Goal: Task Accomplishment & Management: Manage account settings

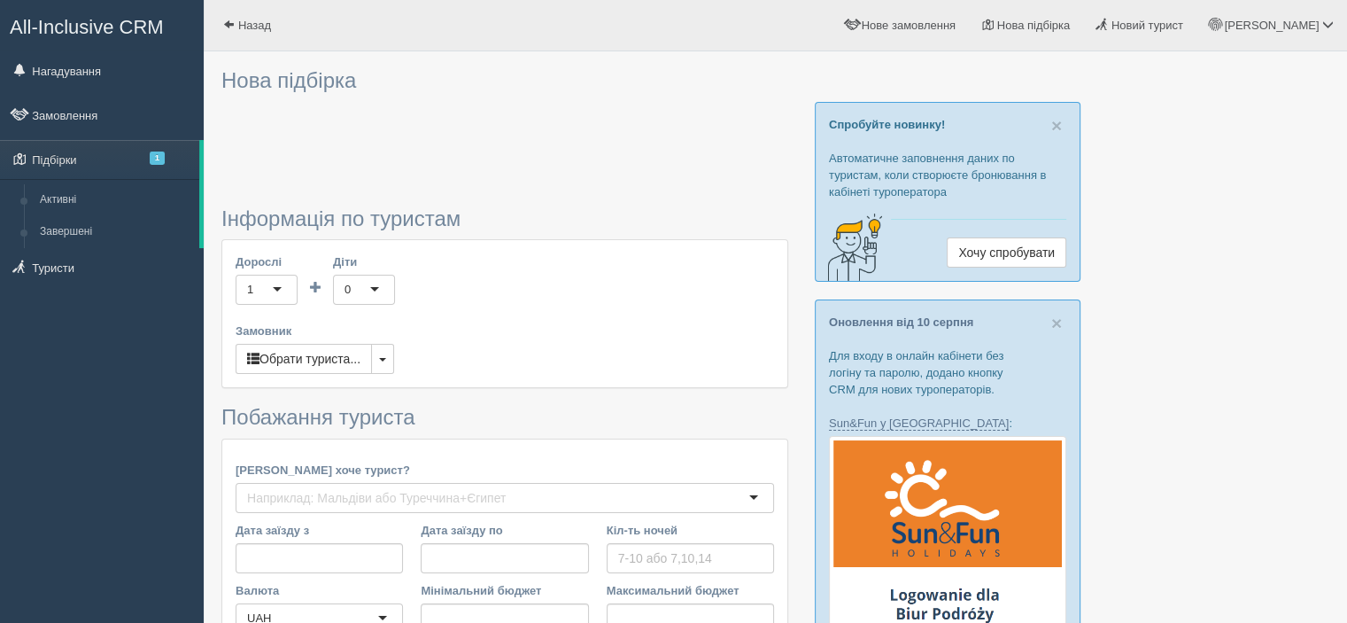
type input "10"
type input "616000"
type input "616100"
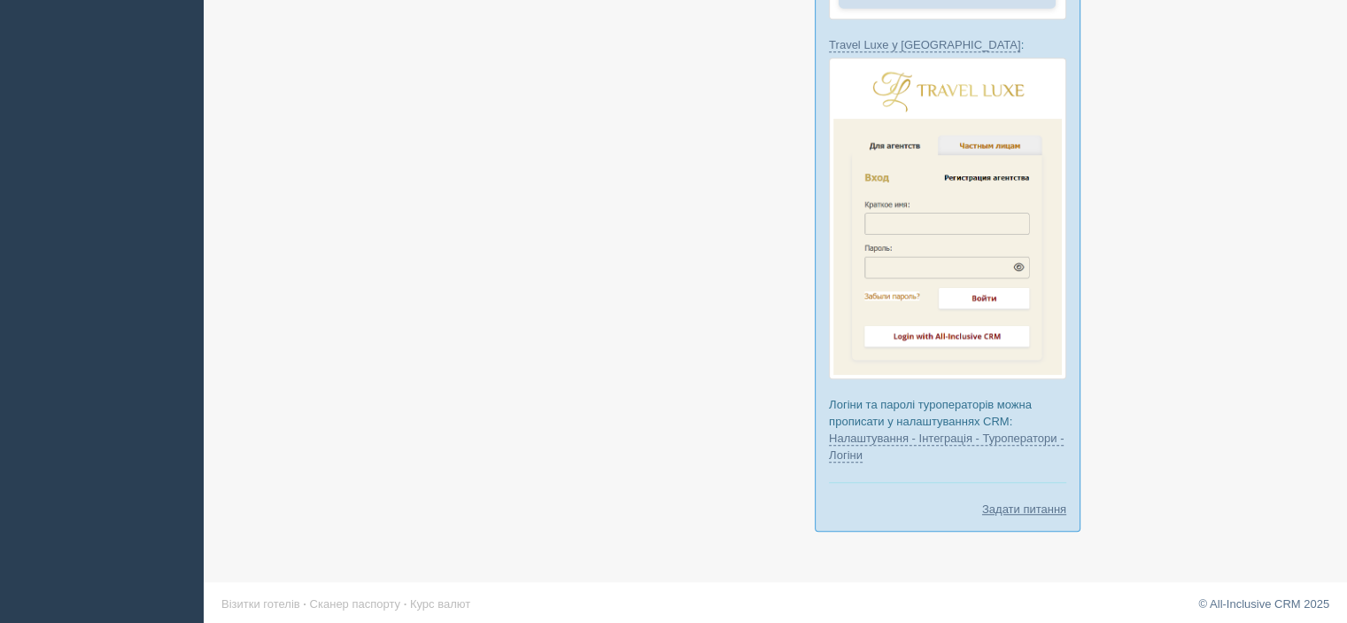
scroll to position [1303, 0]
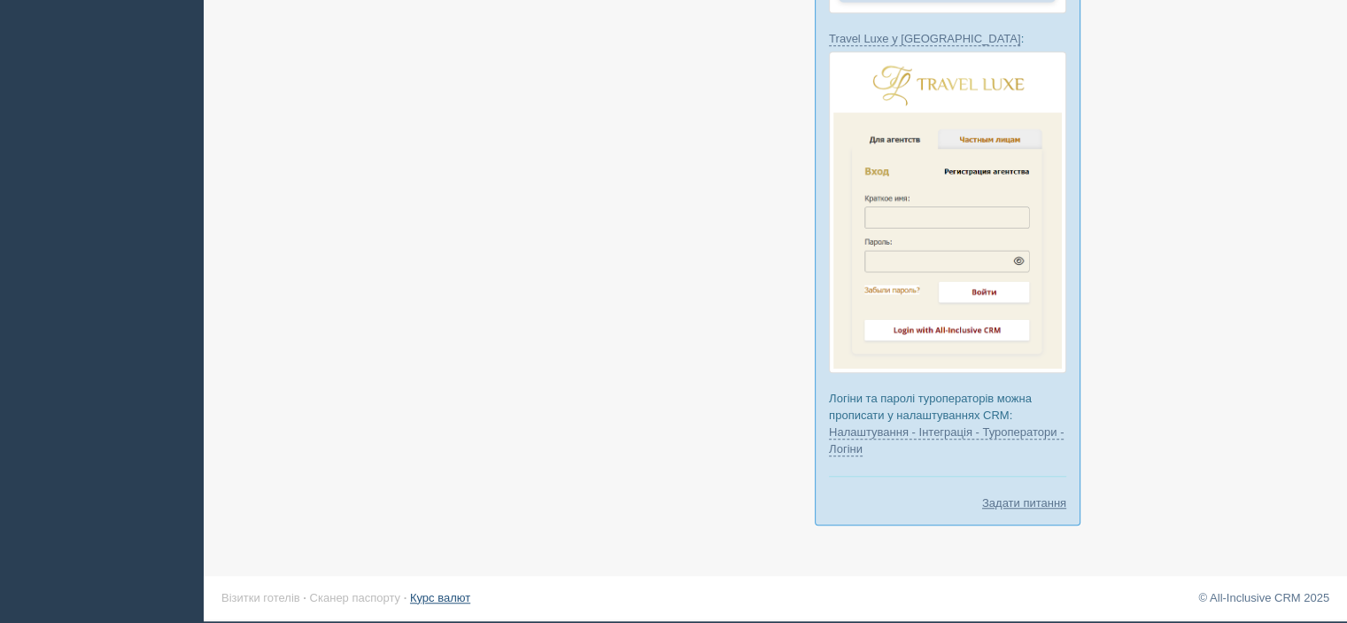
click at [457, 594] on link "Курс валют" at bounding box center [440, 597] width 60 height 13
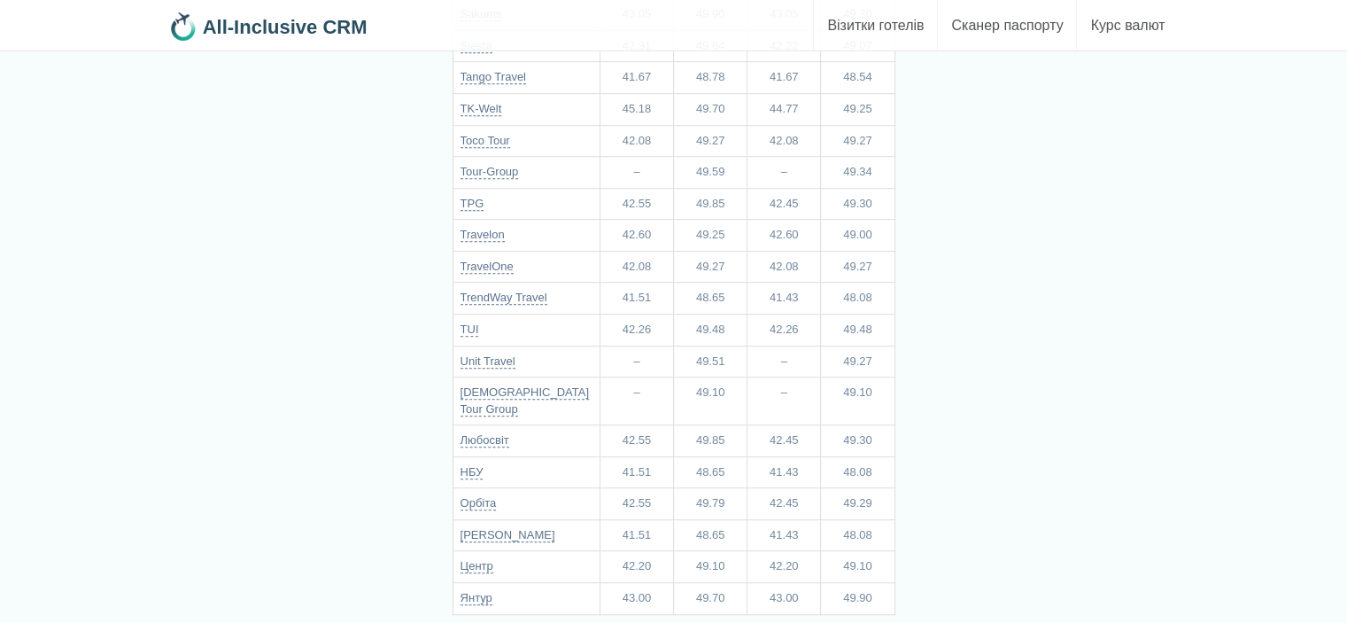
scroll to position [1018, 0]
drag, startPoint x: 458, startPoint y: 453, endPoint x: 883, endPoint y: 461, distance: 425.2
click at [883, 487] on tr "Орбіта 42.55 49.79 42.45 49.29" at bounding box center [674, 503] width 442 height 32
drag, startPoint x: 840, startPoint y: 461, endPoint x: 879, endPoint y: 460, distance: 39.0
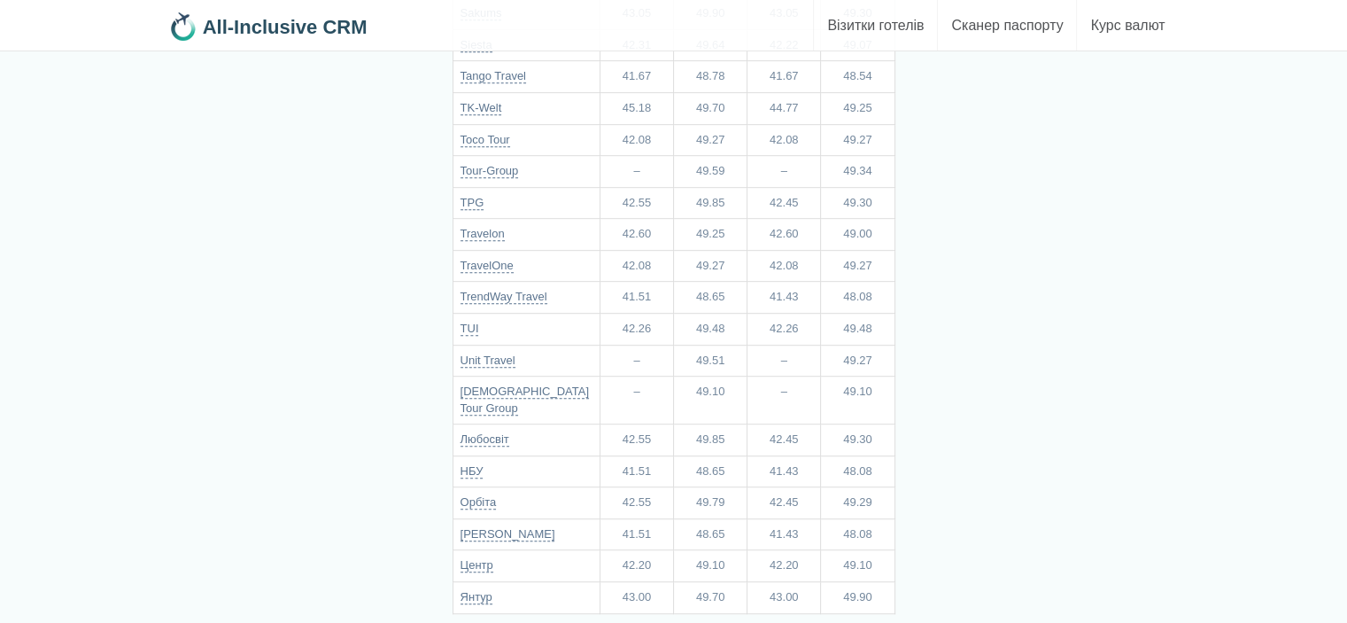
click at [879, 487] on td "49.29" at bounding box center [858, 503] width 74 height 32
copy td "49.29"
drag, startPoint x: 85, startPoint y: 353, endPoint x: 244, endPoint y: 339, distance: 160.0
drag, startPoint x: 696, startPoint y: 457, endPoint x: 736, endPoint y: 457, distance: 39.9
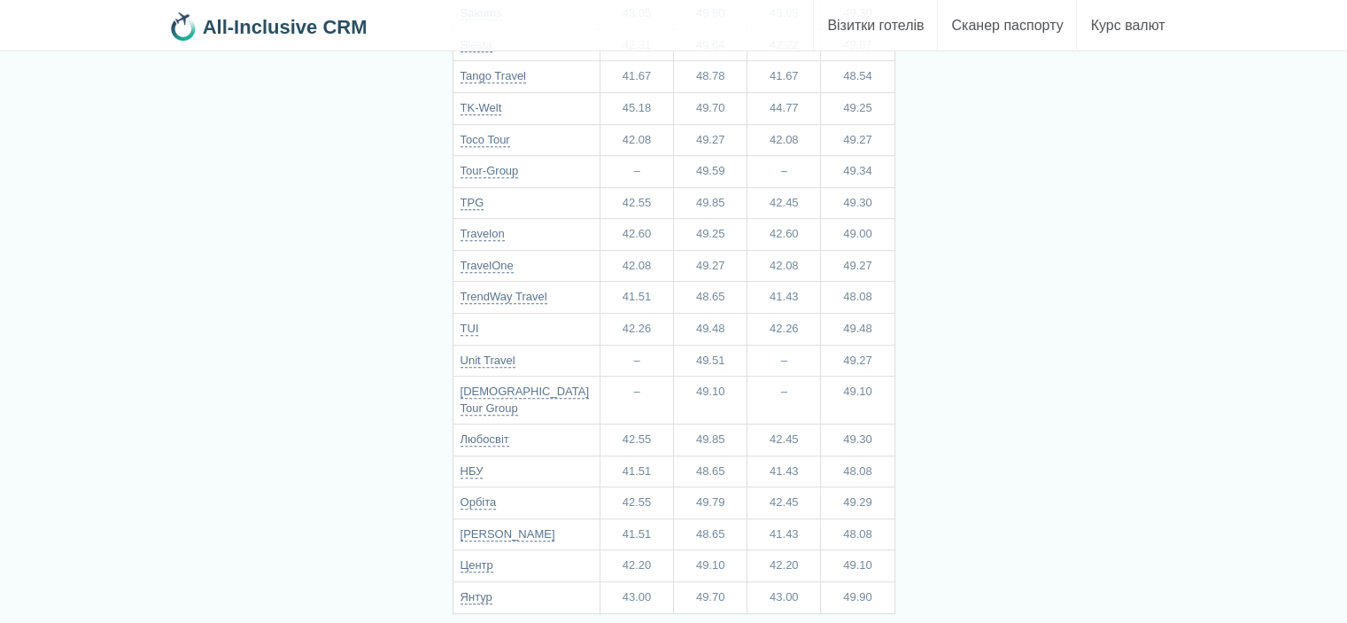
click at [736, 487] on td "49.79" at bounding box center [711, 503] width 74 height 32
copy td "49.79"
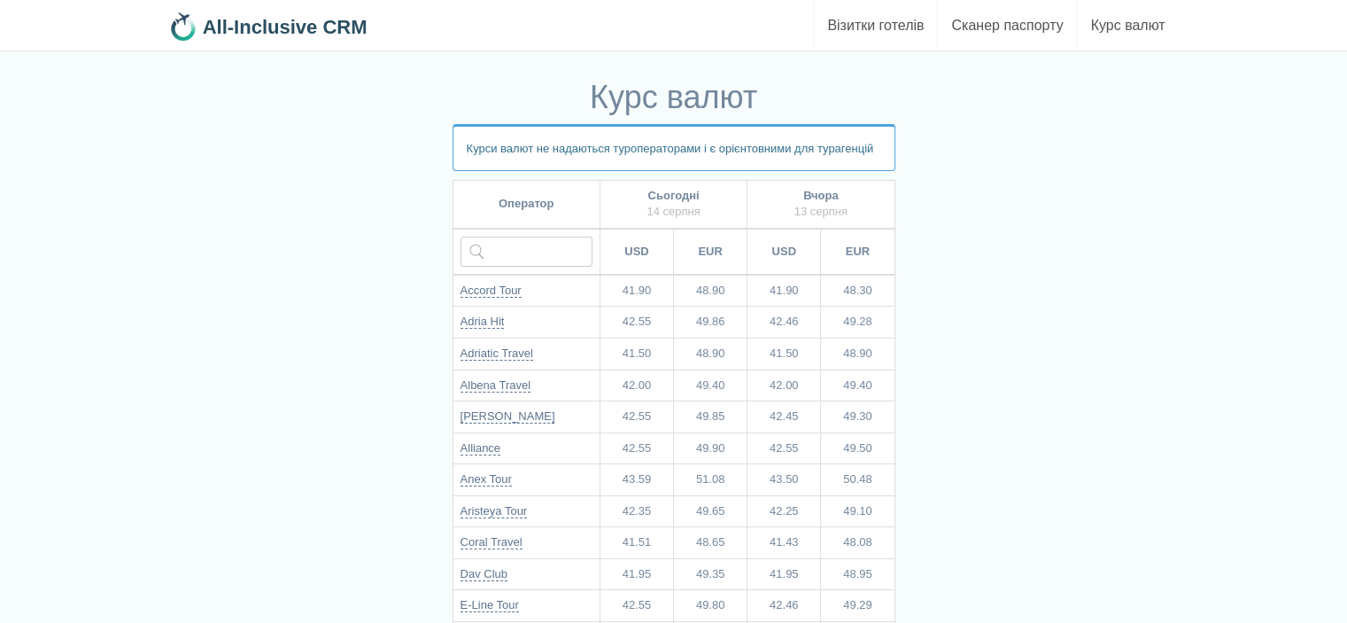
scroll to position [0, 0]
click at [241, 32] on b "All-Inclusive CRM" at bounding box center [285, 27] width 165 height 22
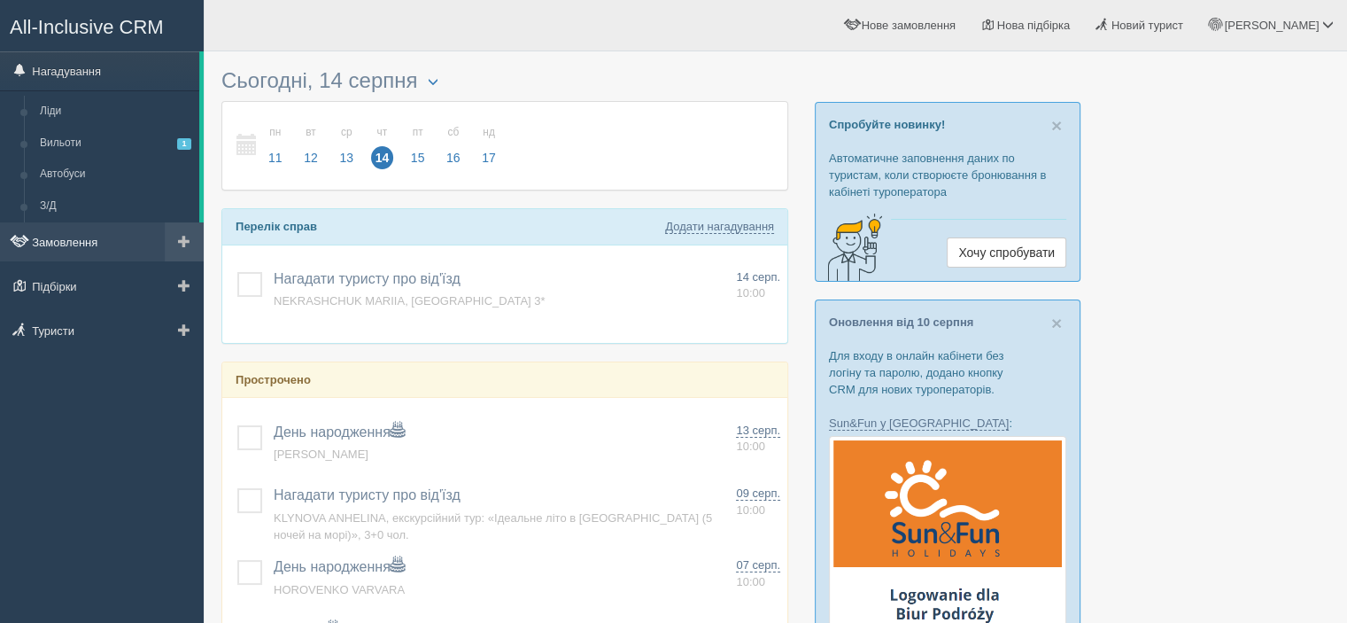
click at [77, 248] on link "Замовлення" at bounding box center [102, 241] width 204 height 39
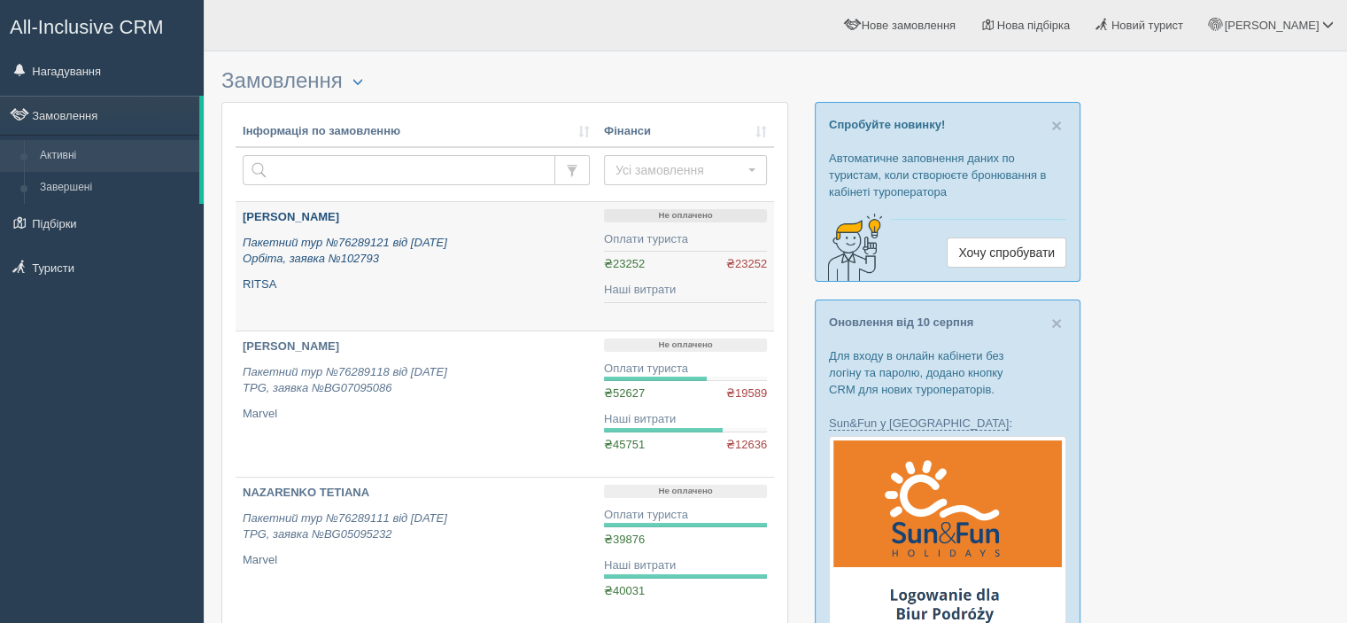
click at [339, 220] on b "[PERSON_NAME]" at bounding box center [291, 216] width 97 height 13
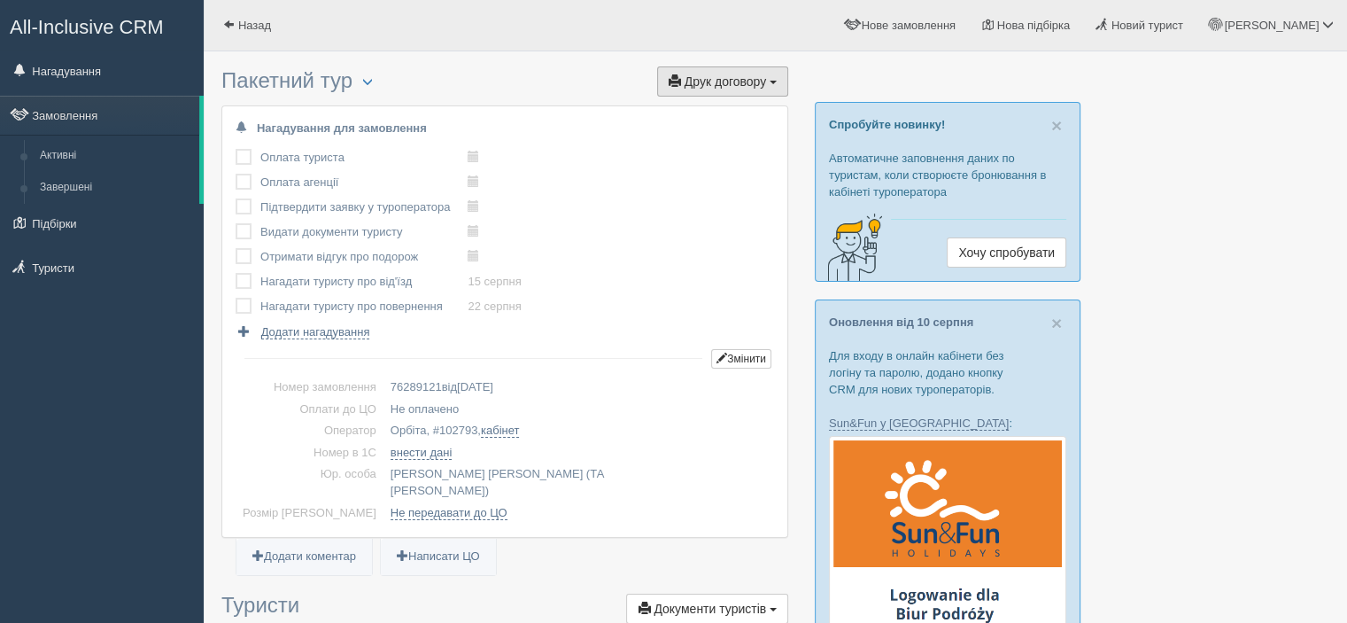
click at [696, 82] on span "Друк договору" at bounding box center [725, 81] width 81 height 14
click at [606, 265] on div "Оплата туриста виконано! Оплата агенції виконано! Підтвердити заявку у туропера…" at bounding box center [505, 242] width 538 height 195
click at [60, 445] on div "All-Inclusive CRM Нагадування Замовлення Активні Завершені" at bounding box center [102, 311] width 204 height 623
click at [66, 155] on link "Активні" at bounding box center [115, 156] width 167 height 32
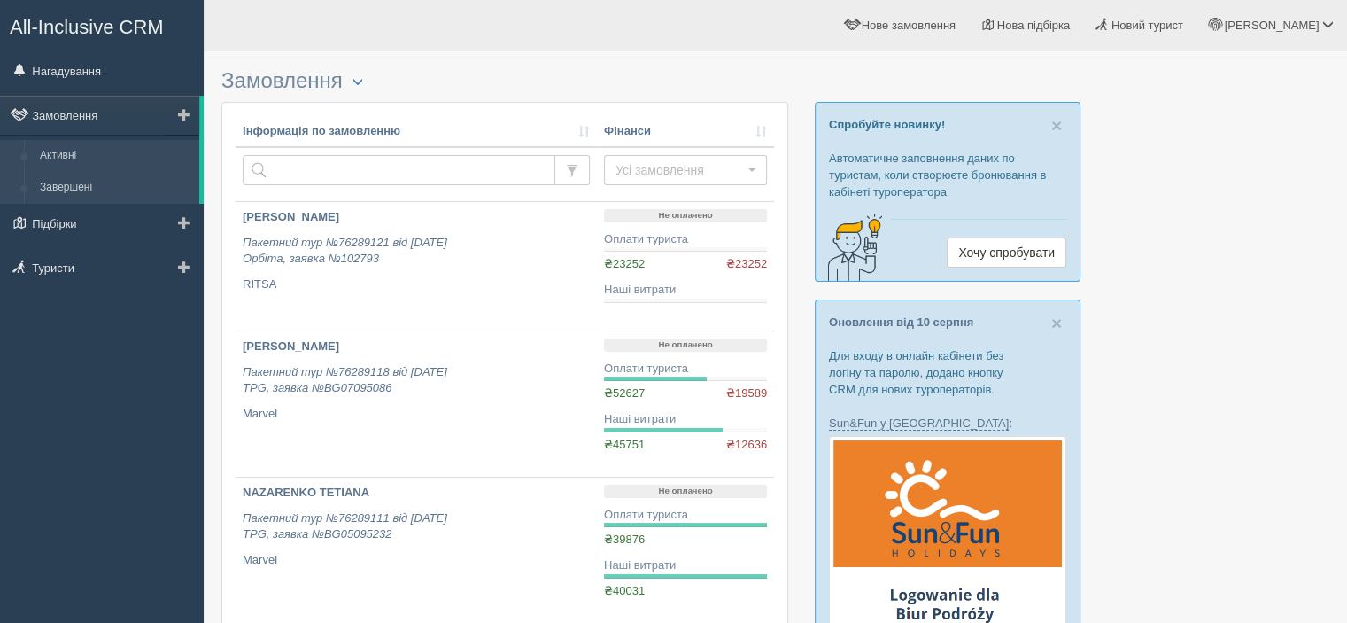
click at [83, 183] on link "Завершені" at bounding box center [115, 188] width 167 height 32
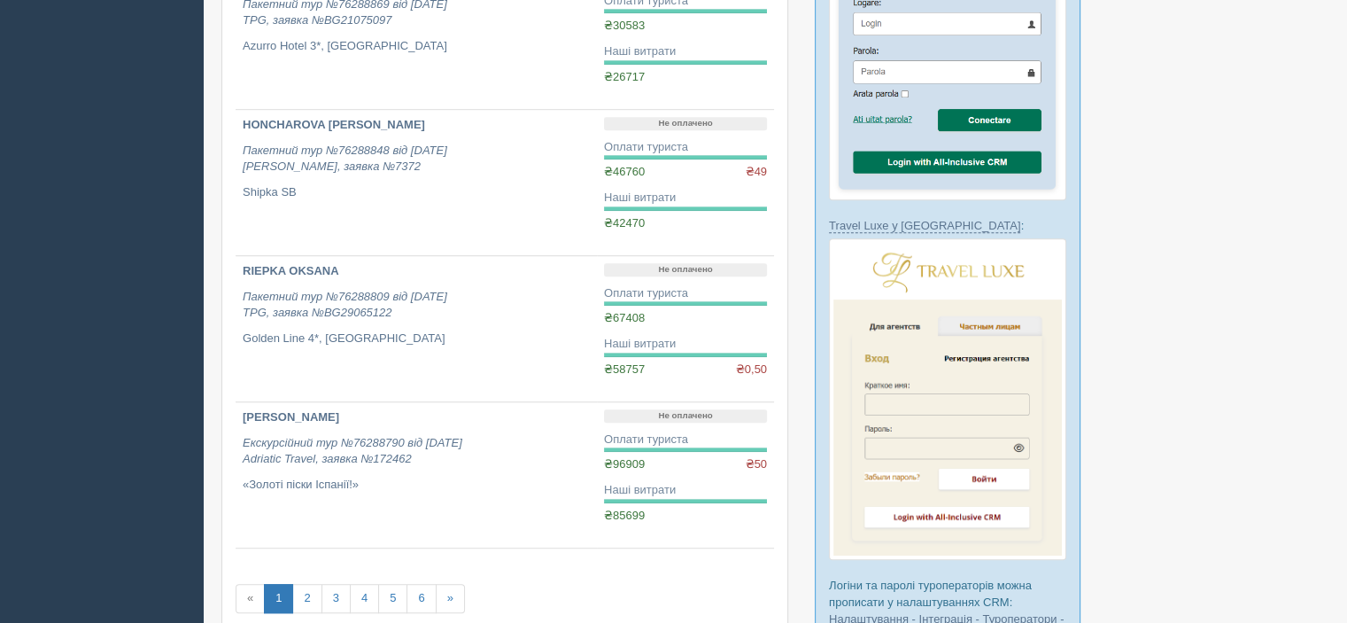
scroll to position [1151, 0]
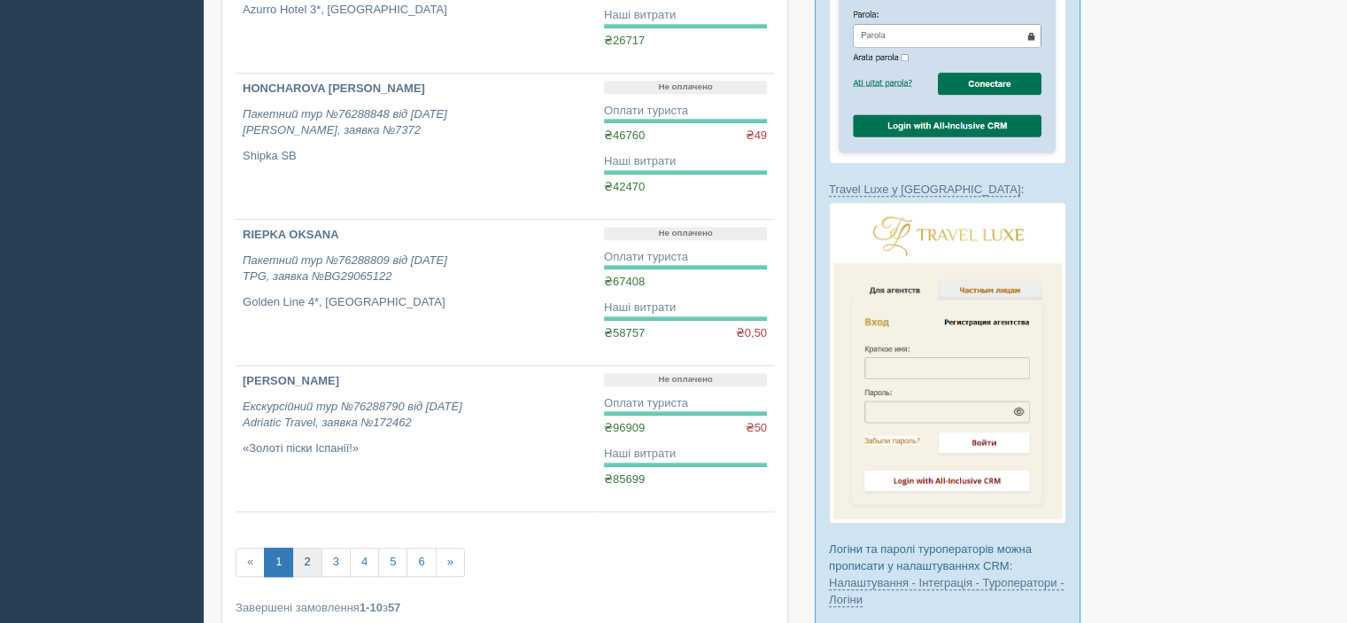
click at [307, 559] on link "2" at bounding box center [306, 561] width 29 height 29
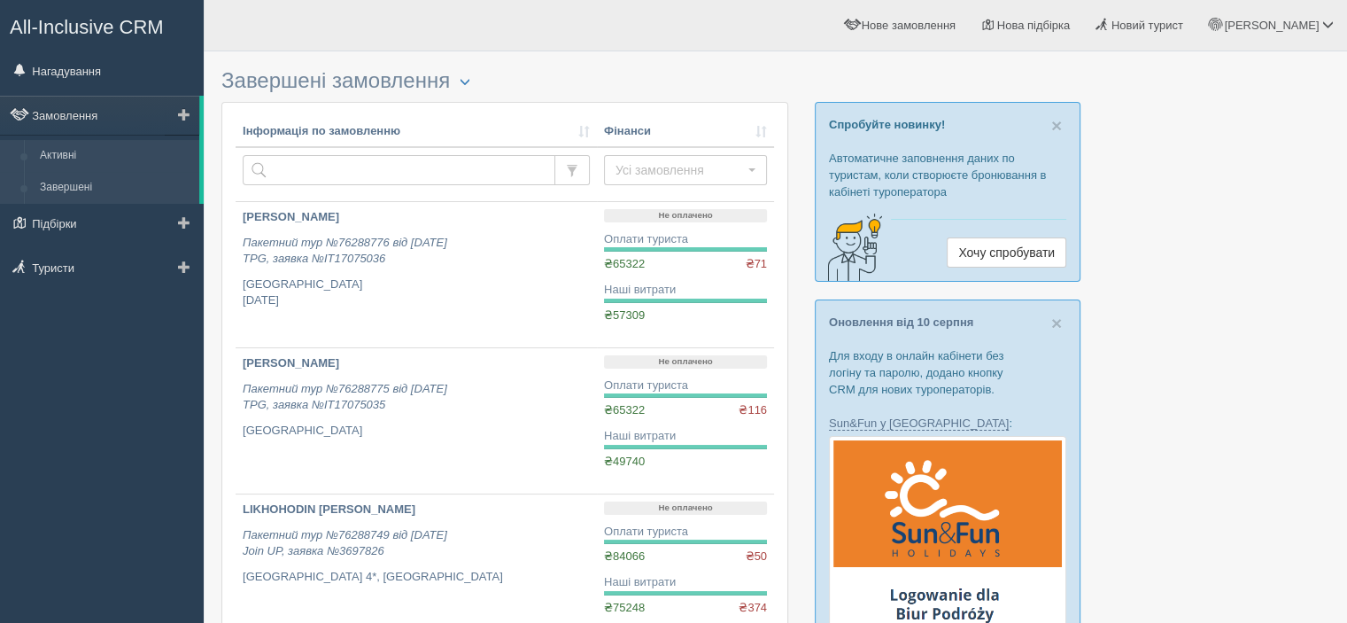
click at [74, 155] on link "Активні" at bounding box center [115, 156] width 167 height 32
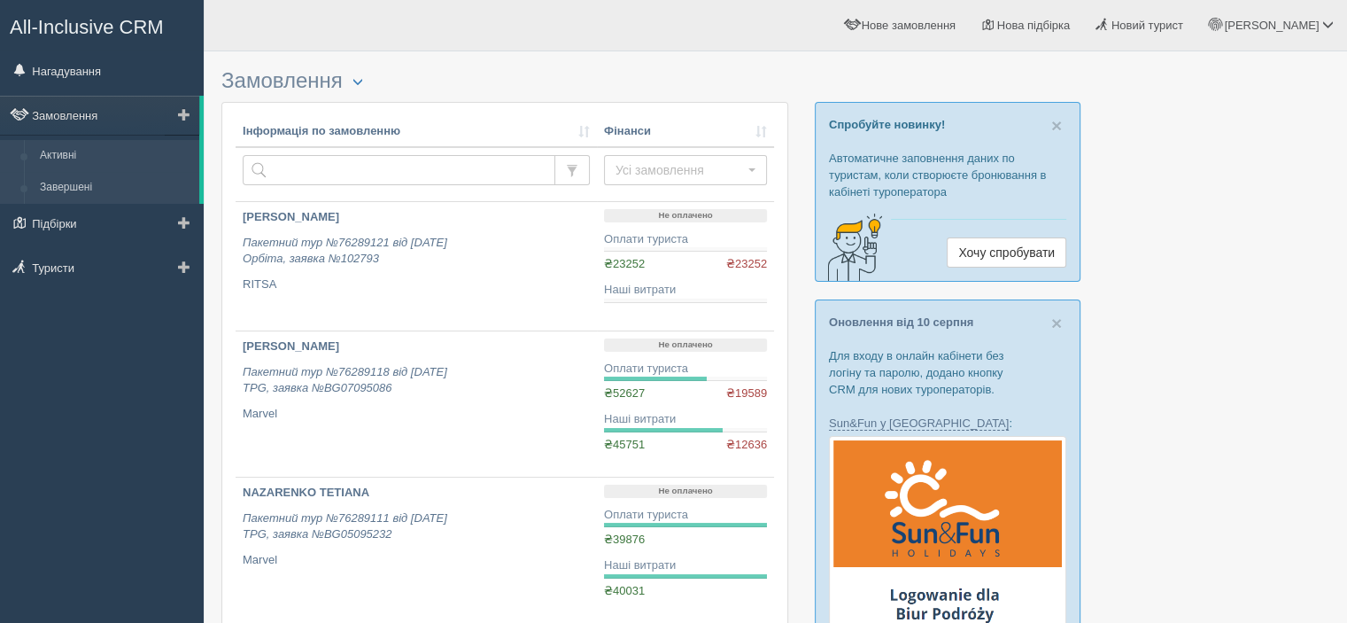
click at [135, 193] on link "Завершені" at bounding box center [115, 188] width 167 height 32
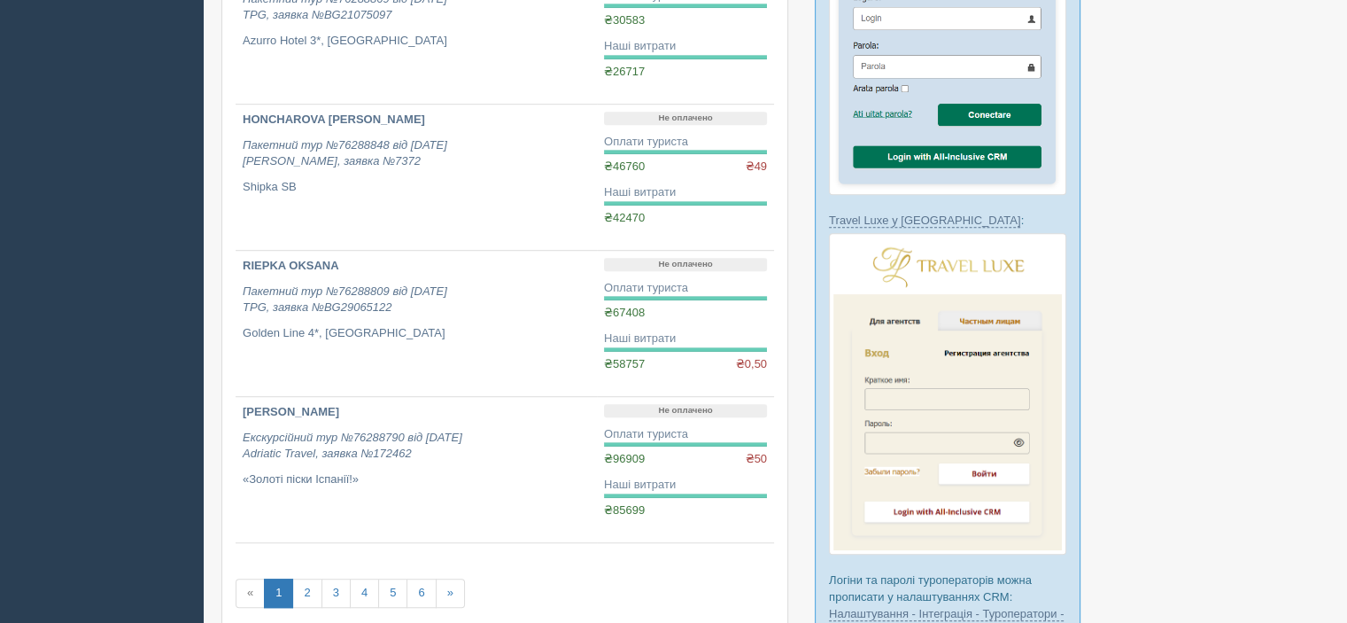
scroll to position [1240, 0]
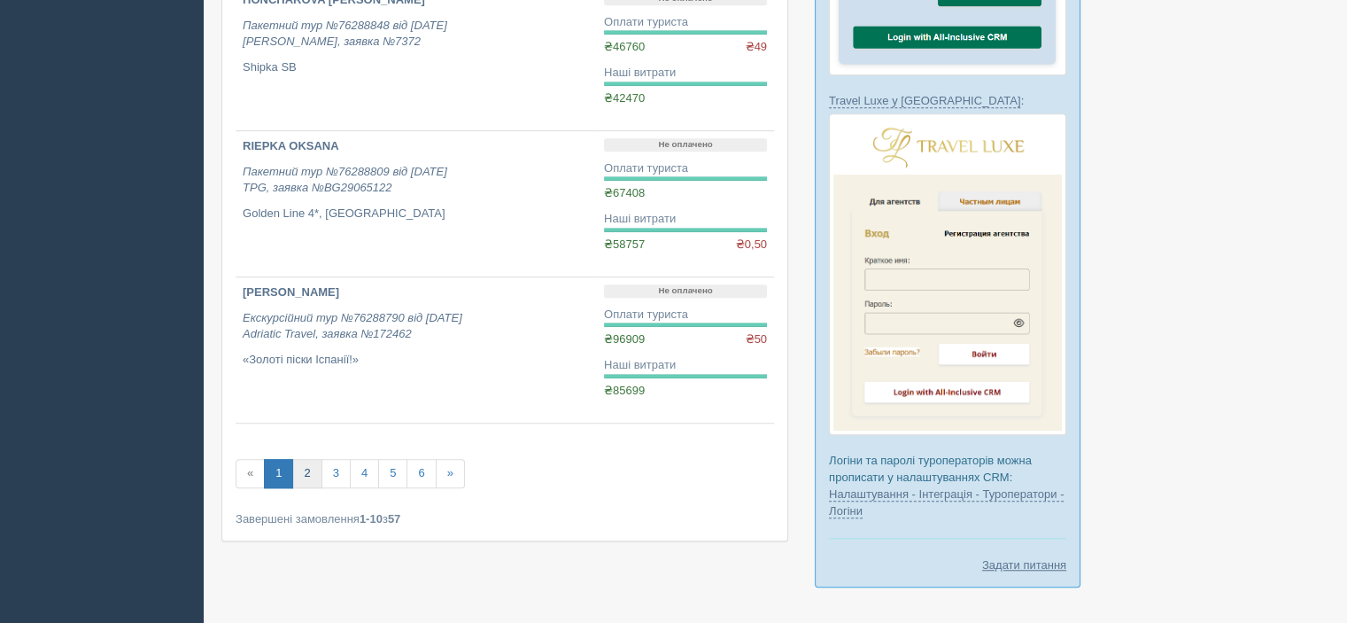
click at [311, 465] on link "2" at bounding box center [306, 473] width 29 height 29
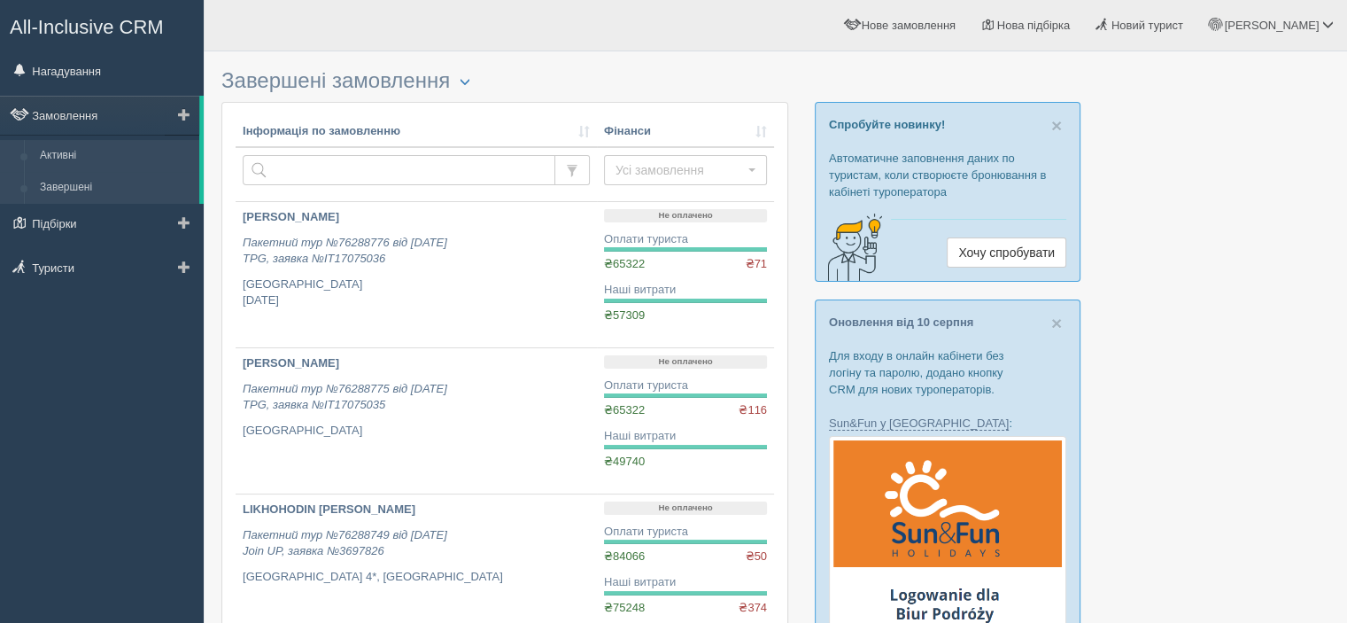
click at [149, 149] on link "Активні" at bounding box center [115, 156] width 167 height 32
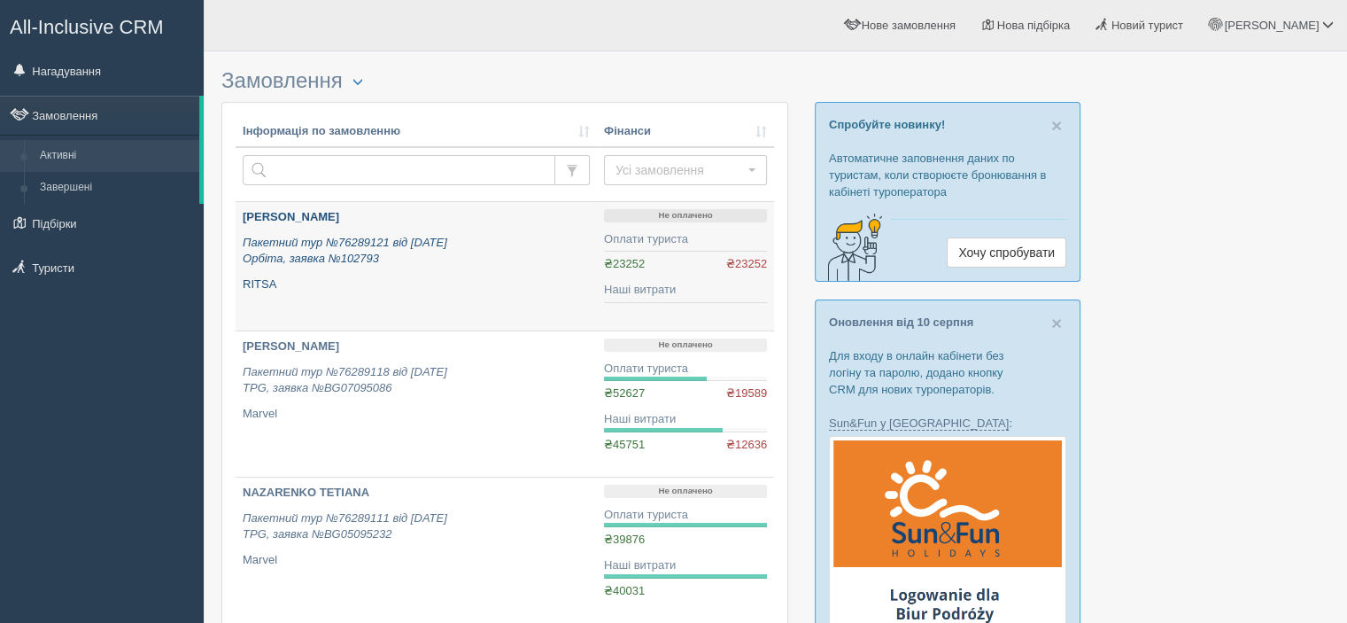
click at [329, 219] on b "TERESHCHENKO LIUDMYLA" at bounding box center [291, 216] width 97 height 13
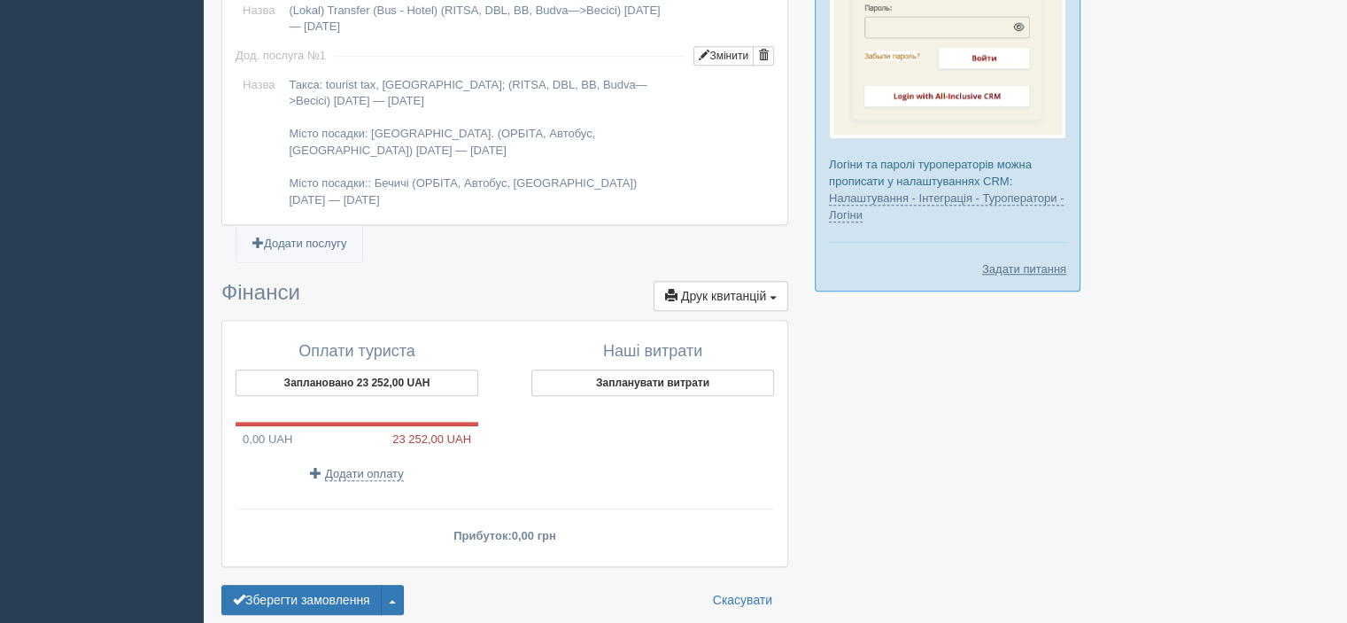
scroll to position [1578, 0]
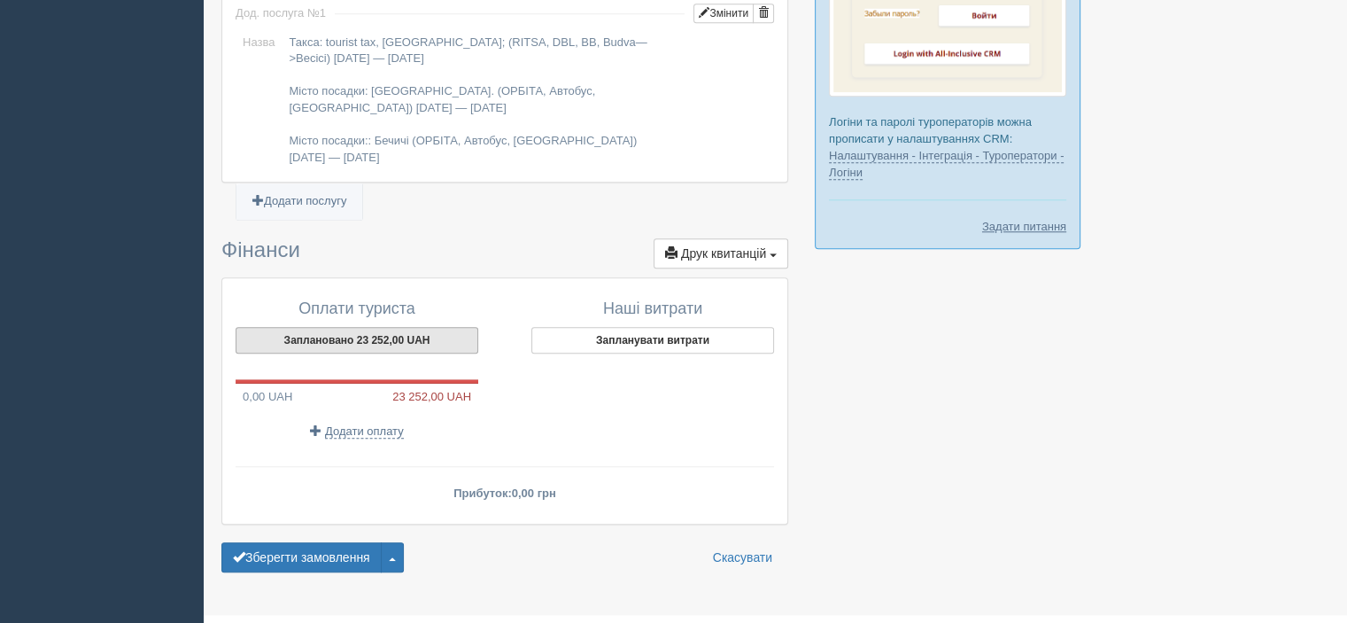
click at [324, 327] on button "Заплановано 23 252,00 UAH" at bounding box center [357, 340] width 243 height 27
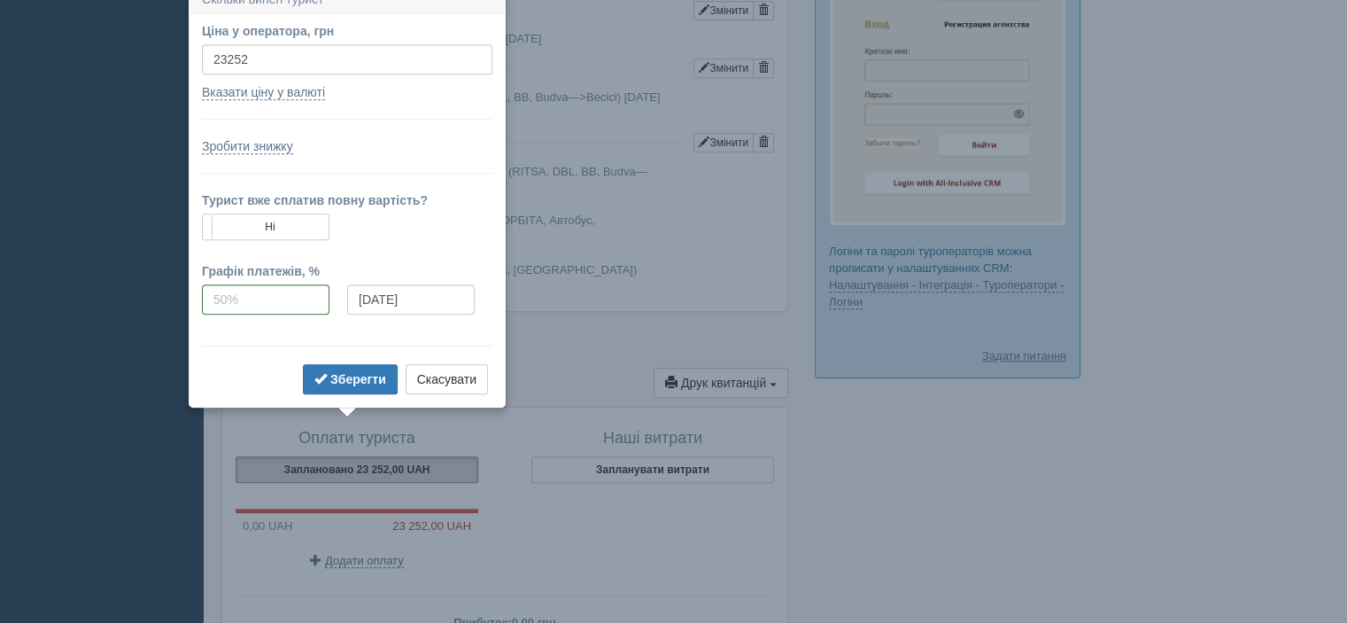
scroll to position [1433, 0]
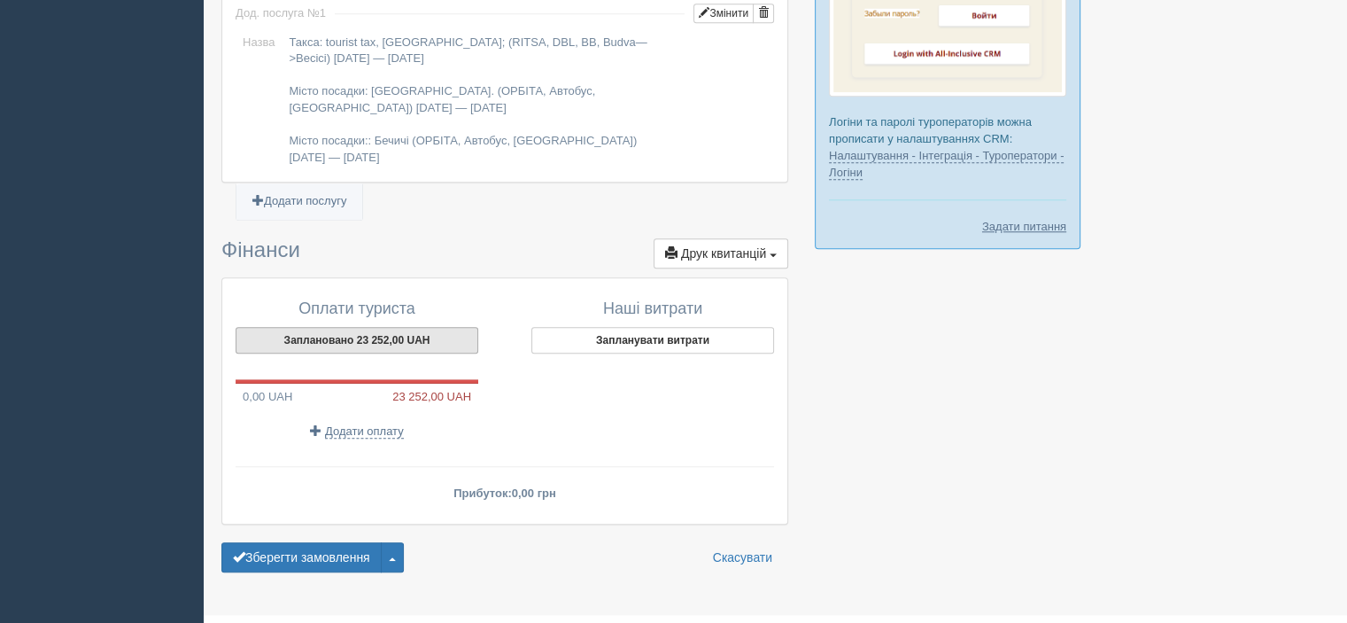
click at [398, 327] on button "Заплановано 23 252,00 UAH" at bounding box center [357, 340] width 243 height 27
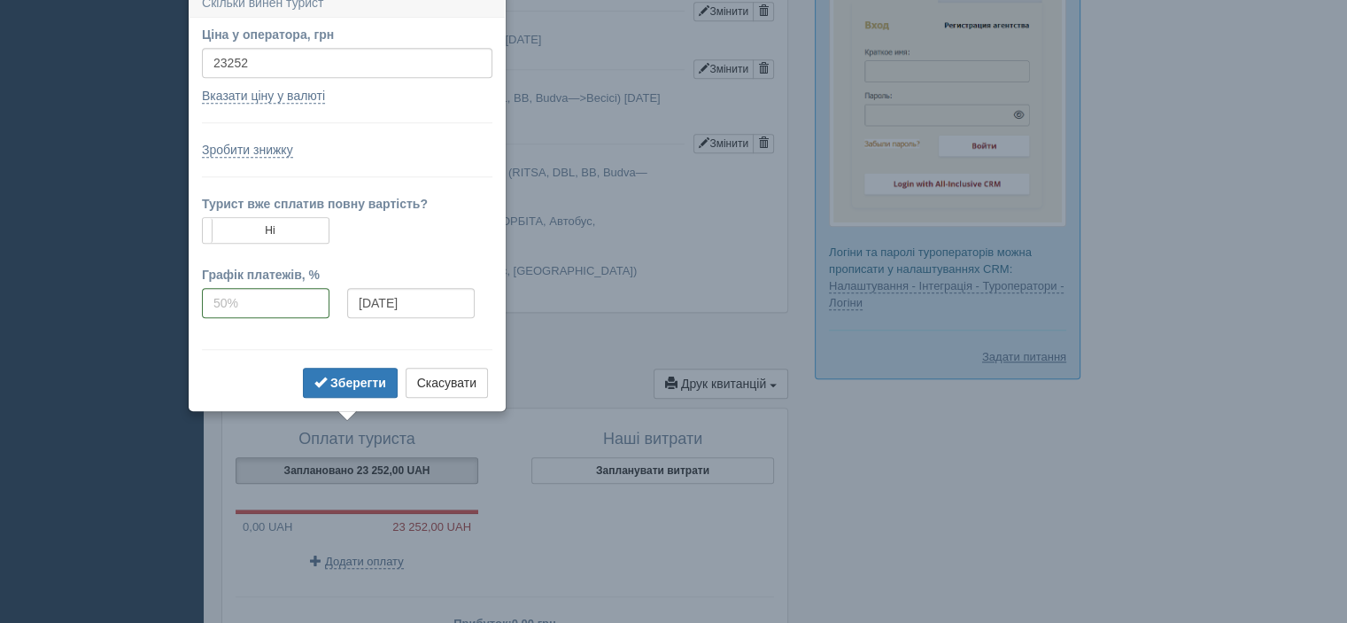
scroll to position [1435, 0]
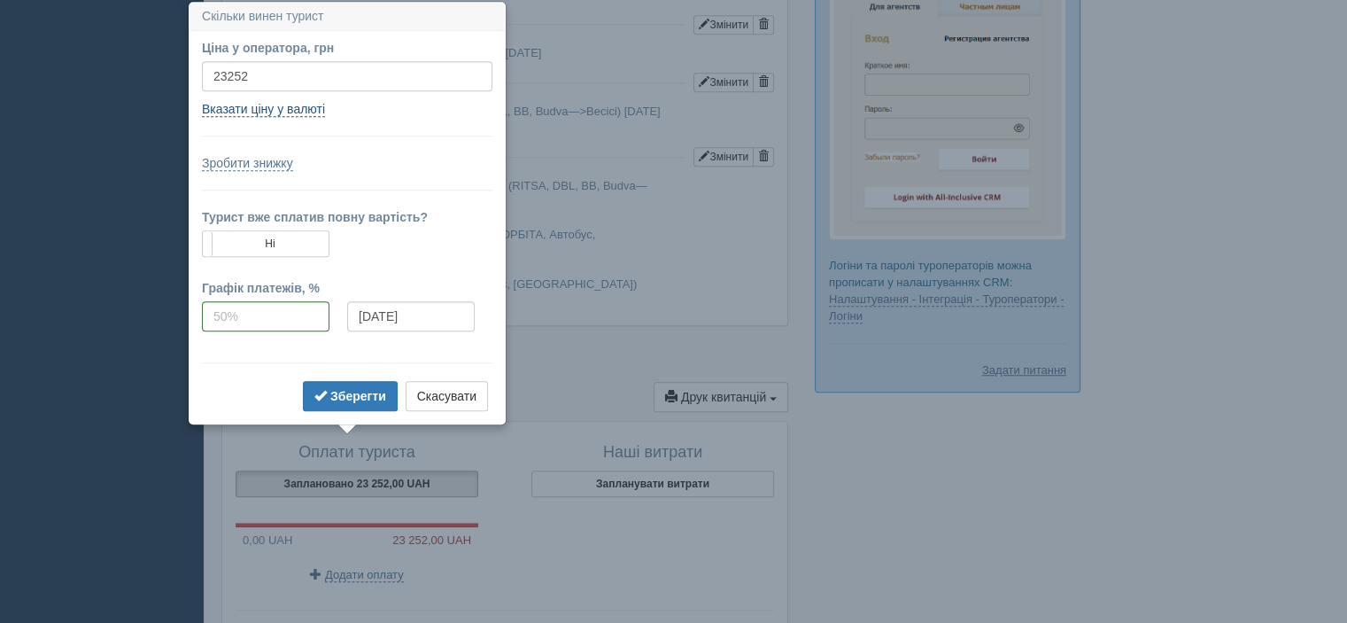
click at [300, 105] on link "Вказати ціну у валюті" at bounding box center [263, 109] width 123 height 15
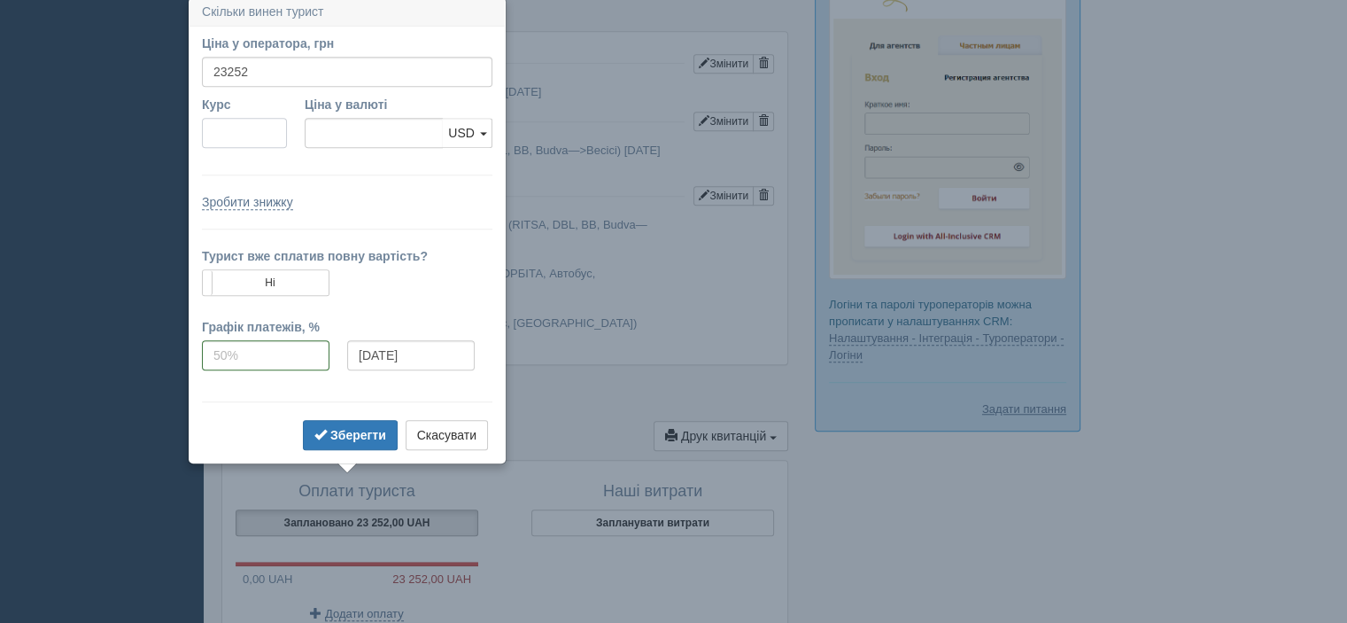
scroll to position [1392, 0]
paste input "467"
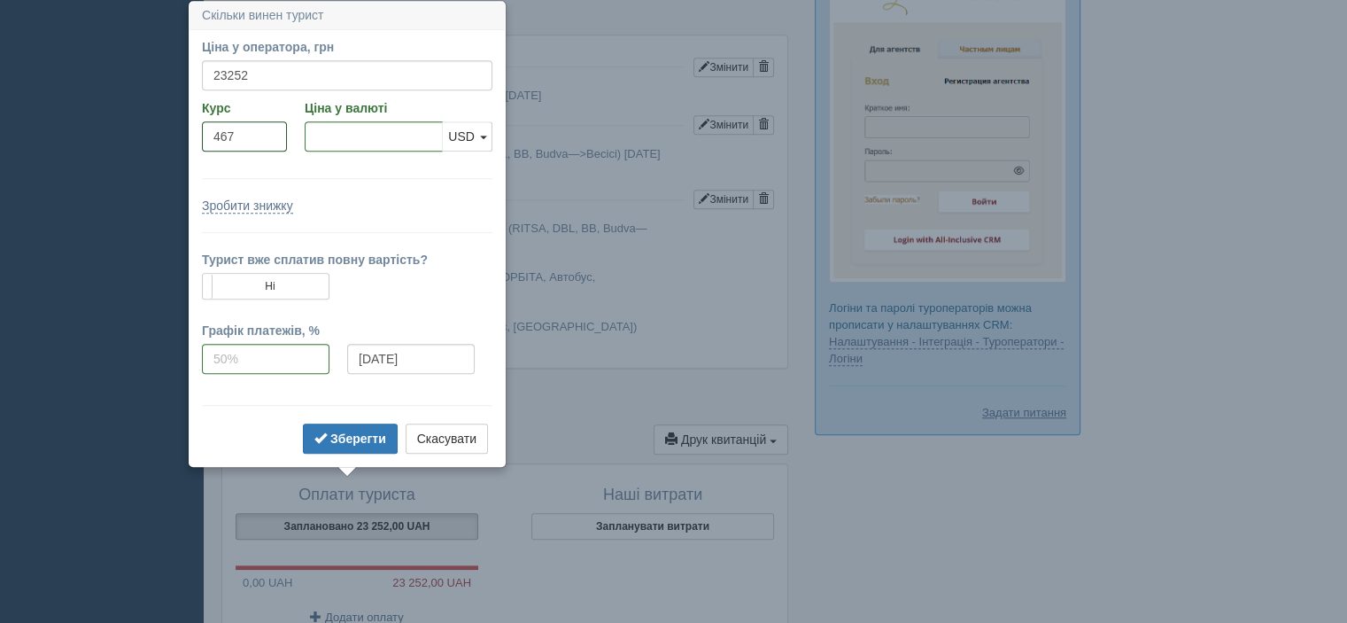
type input "467"
type input "49.79"
click at [375, 143] on input "49.79" at bounding box center [374, 136] width 138 height 30
click at [357, 435] on b "Зберегти" at bounding box center [358, 438] width 56 height 14
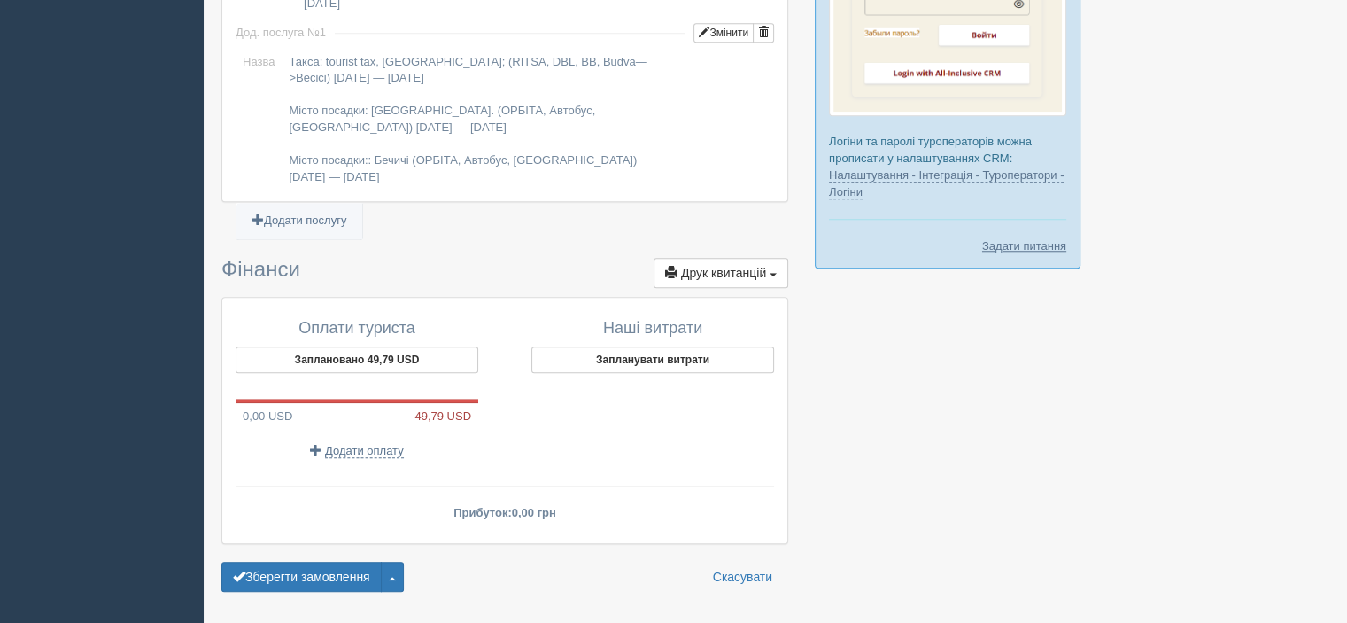
scroll to position [1569, 0]
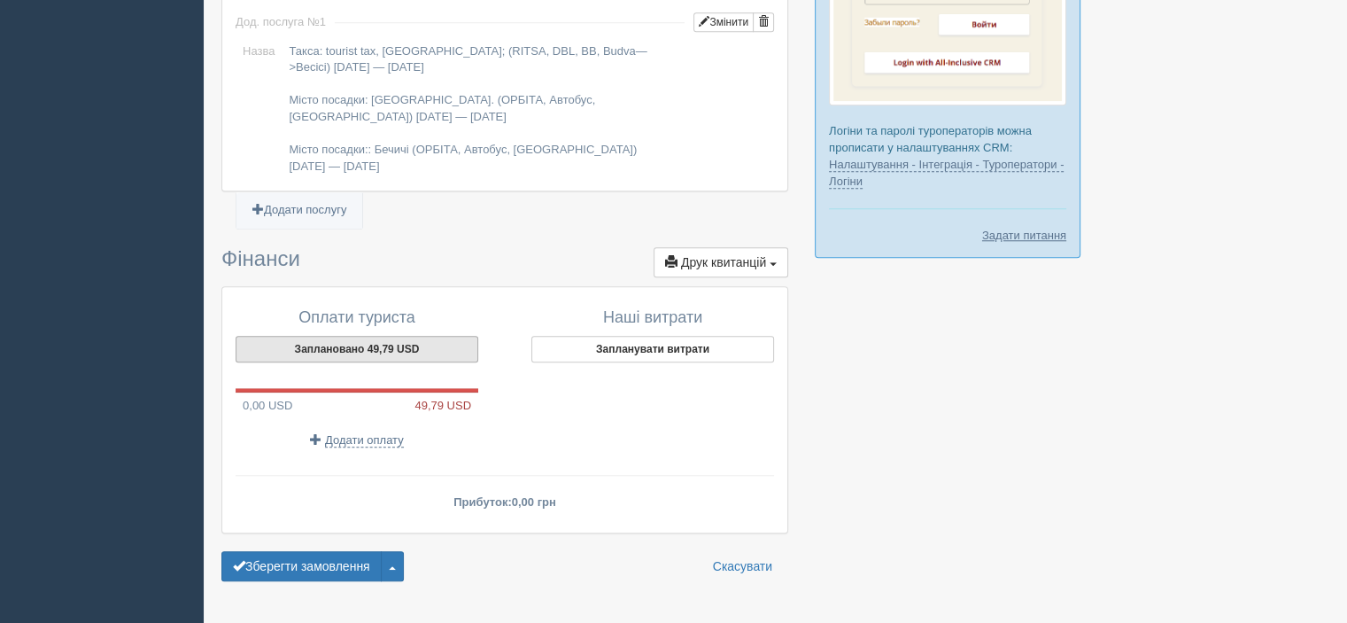
click at [416, 336] on button "Заплановано 49,79 USD" at bounding box center [357, 349] width 243 height 27
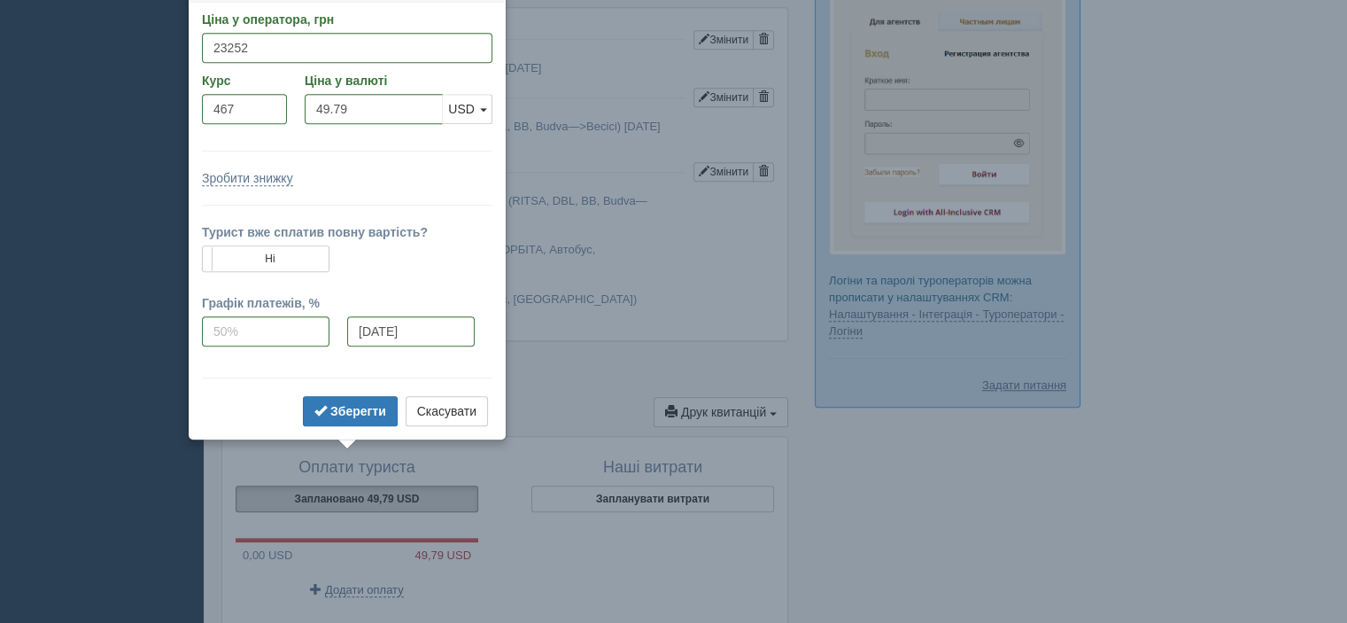
scroll to position [1392, 0]
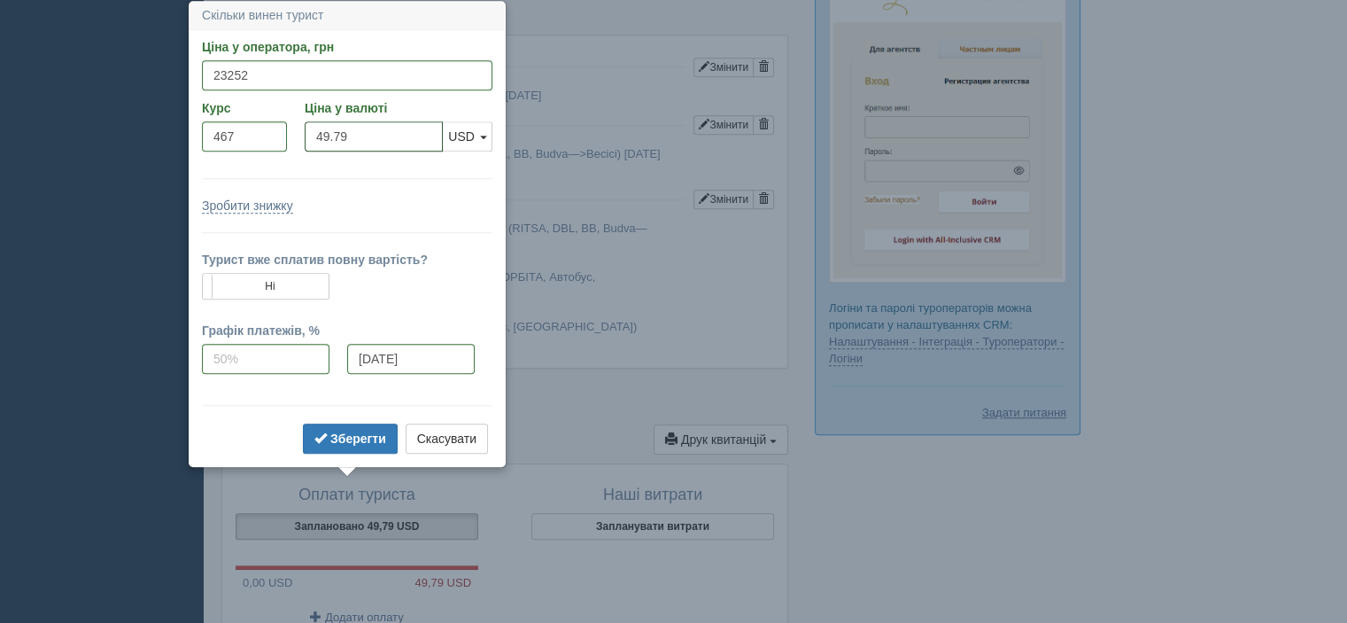
click at [368, 128] on input "49.79" at bounding box center [374, 136] width 138 height 30
click at [386, 140] on input "49.79" at bounding box center [374, 136] width 138 height 30
click at [466, 146] on link "USD" at bounding box center [467, 136] width 50 height 30
click at [463, 197] on link "EUR" at bounding box center [467, 197] width 49 height 29
click at [340, 431] on b "Зберегти" at bounding box center [358, 438] width 56 height 14
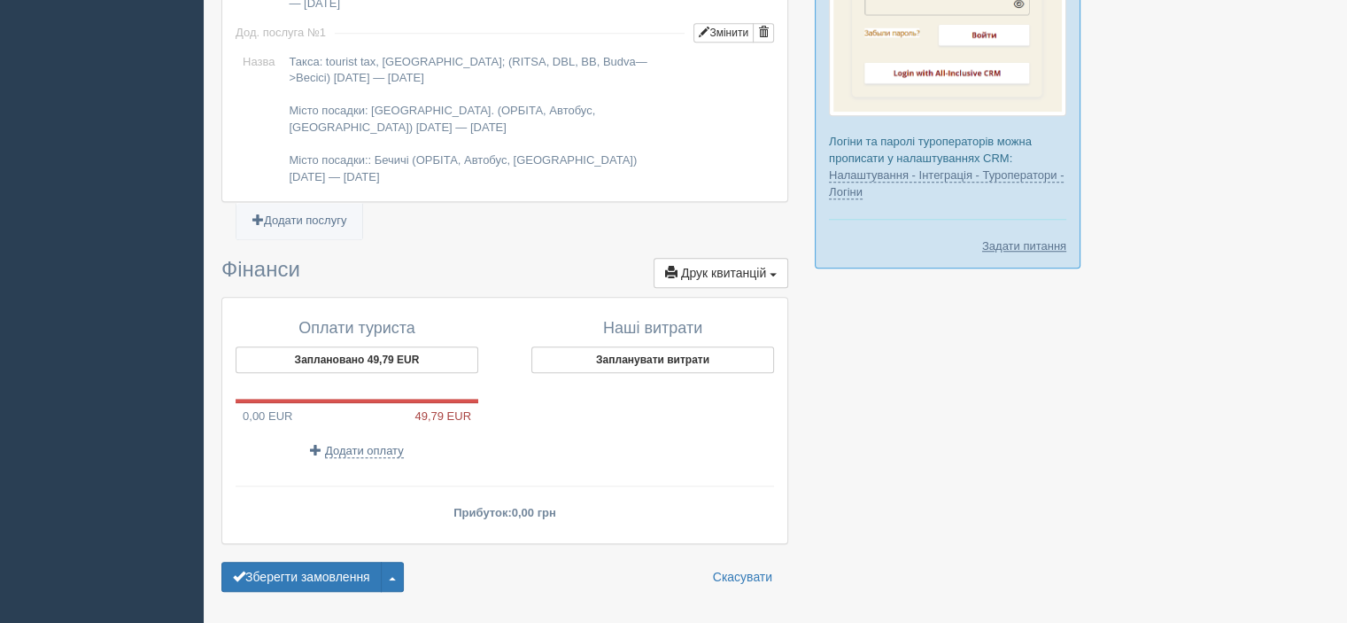
scroll to position [1578, 0]
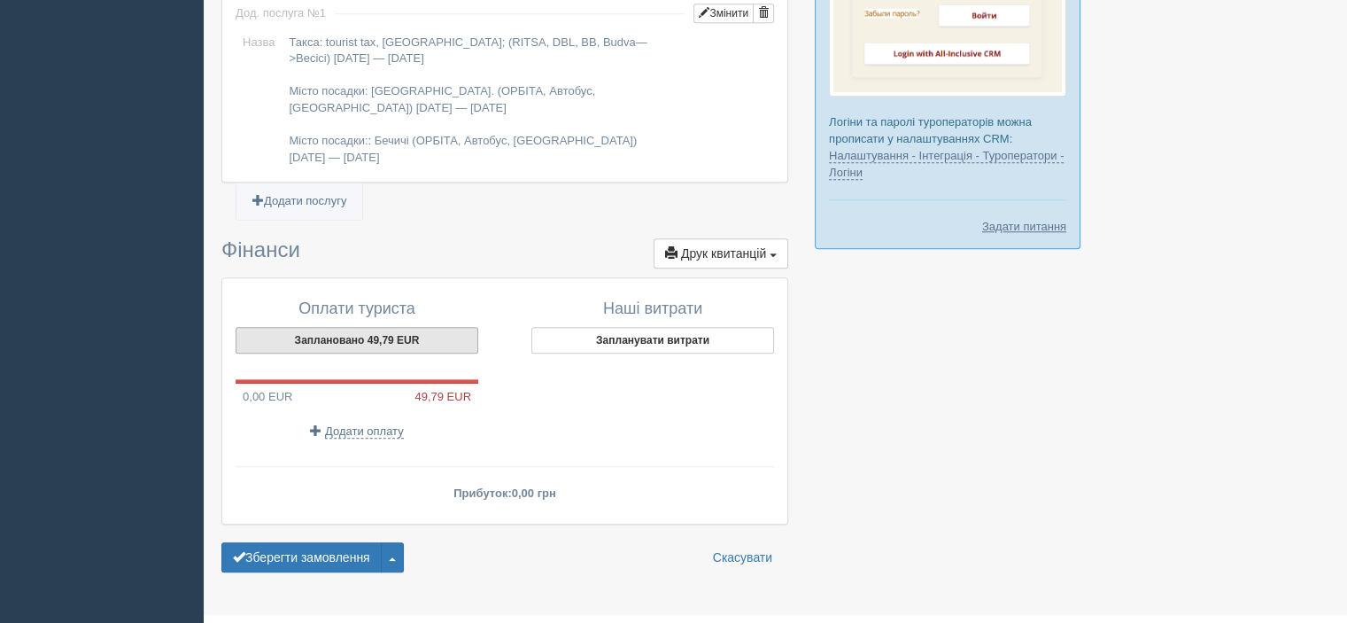
click at [344, 327] on button "Заплановано 49,79 EUR" at bounding box center [357, 340] width 243 height 27
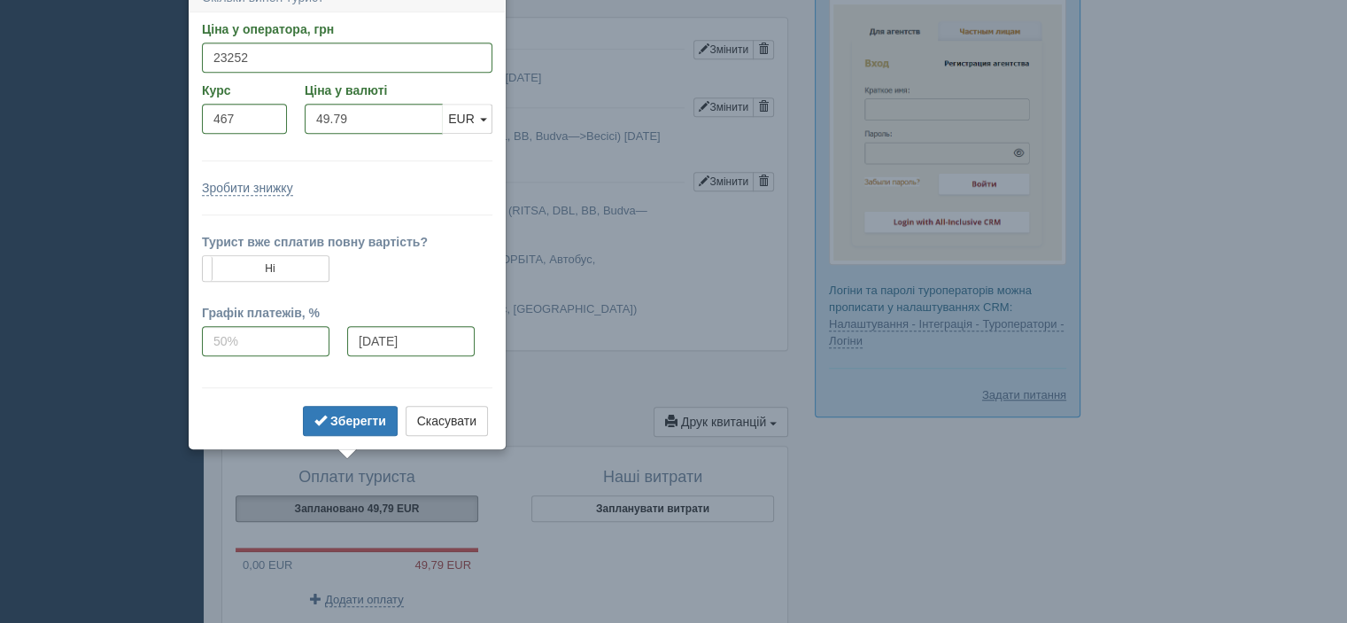
scroll to position [1392, 0]
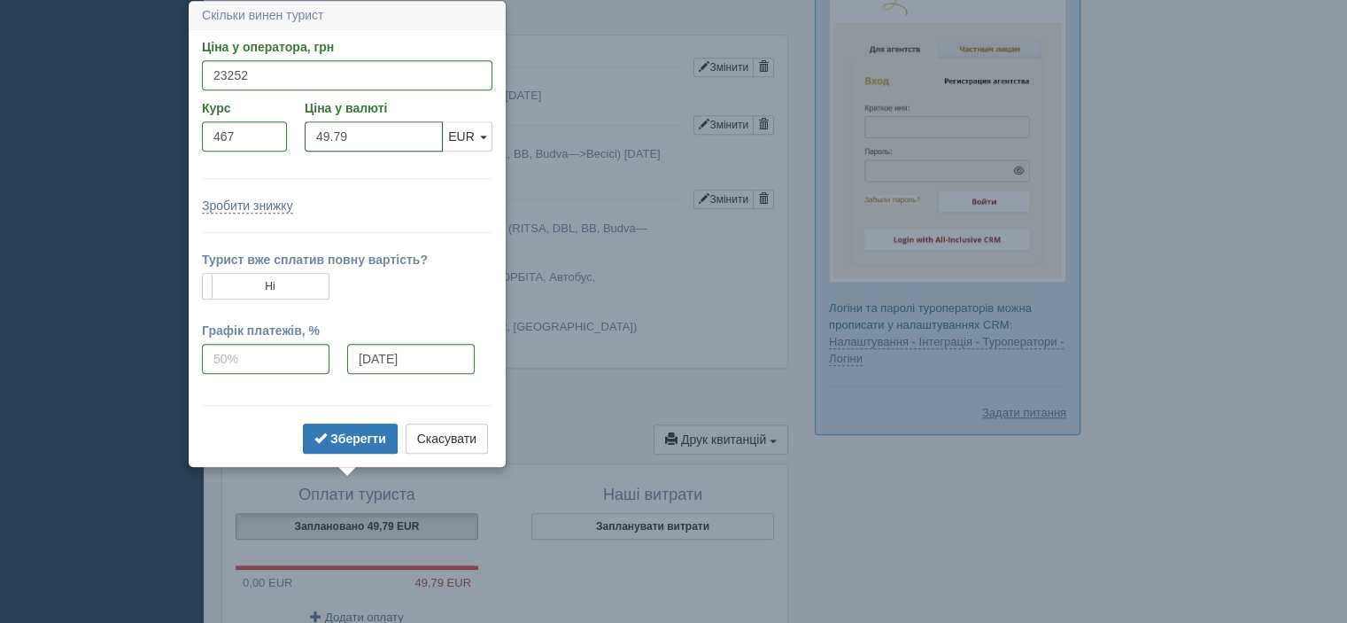
drag, startPoint x: 365, startPoint y: 130, endPoint x: 299, endPoint y: 142, distance: 66.5
click at [299, 142] on div "Ціна у валюті 49.79 USD EUR EUR USD EUR" at bounding box center [398, 129] width 205 height 61
drag, startPoint x: 236, startPoint y: 138, endPoint x: 169, endPoint y: 136, distance: 66.4
drag, startPoint x: 368, startPoint y: 136, endPoint x: 293, endPoint y: 141, distance: 74.6
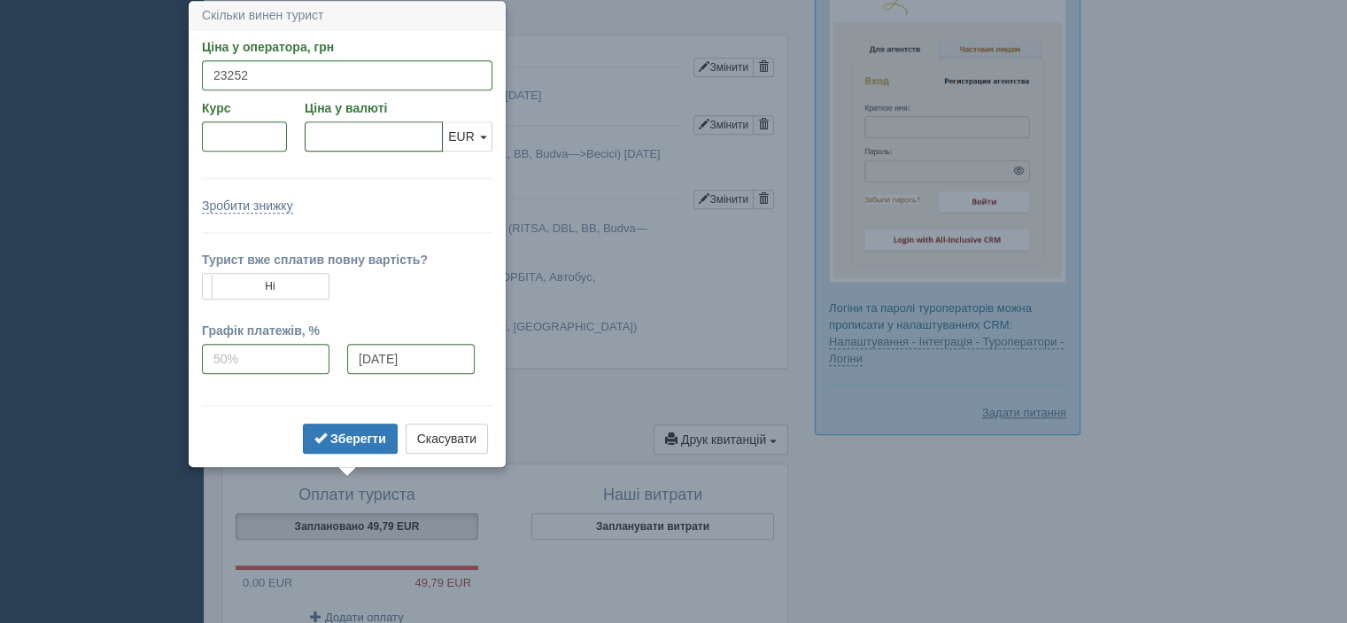
click at [293, 141] on div "Курс Ціна у валюті USD EUR EUR USD EUR" at bounding box center [347, 129] width 308 height 61
paste input "467"
type input "467"
type input "49.79"
click at [450, 165] on form "Ціна у оператора, грн 23252 Вказати ціну у валюті Курс 49.79 Ціна у валюті 467 …" at bounding box center [347, 248] width 290 height 420
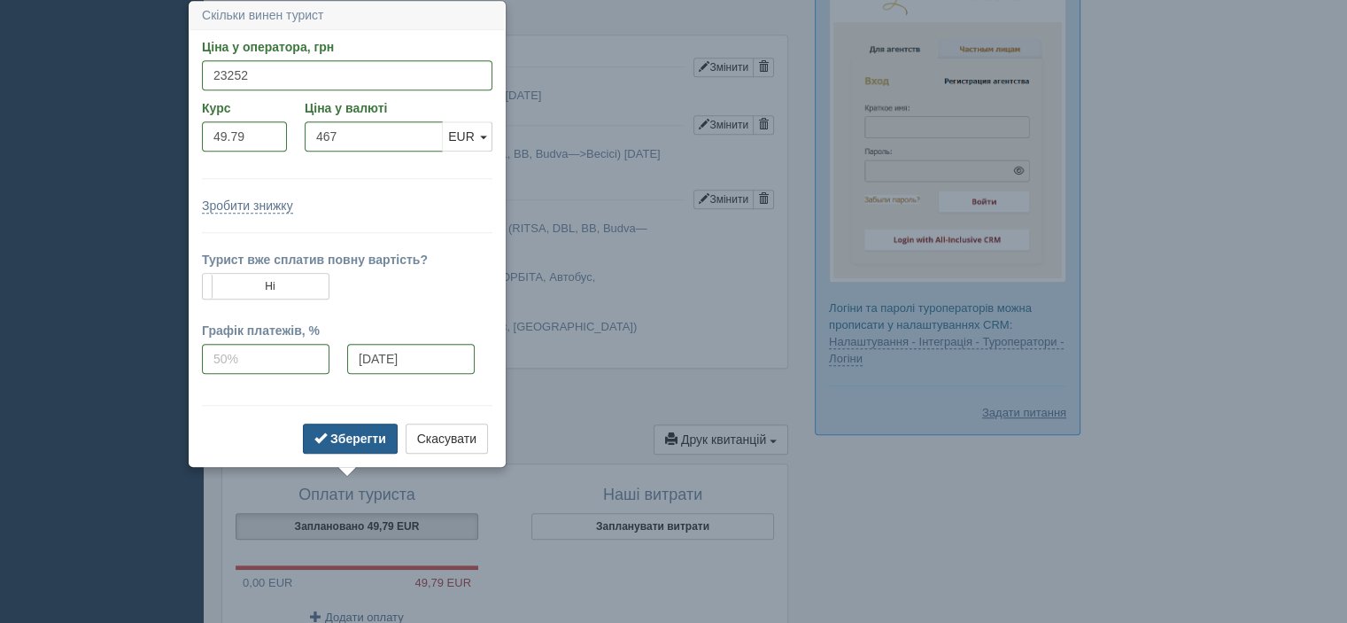
click at [341, 438] on b "Зберегти" at bounding box center [358, 438] width 56 height 14
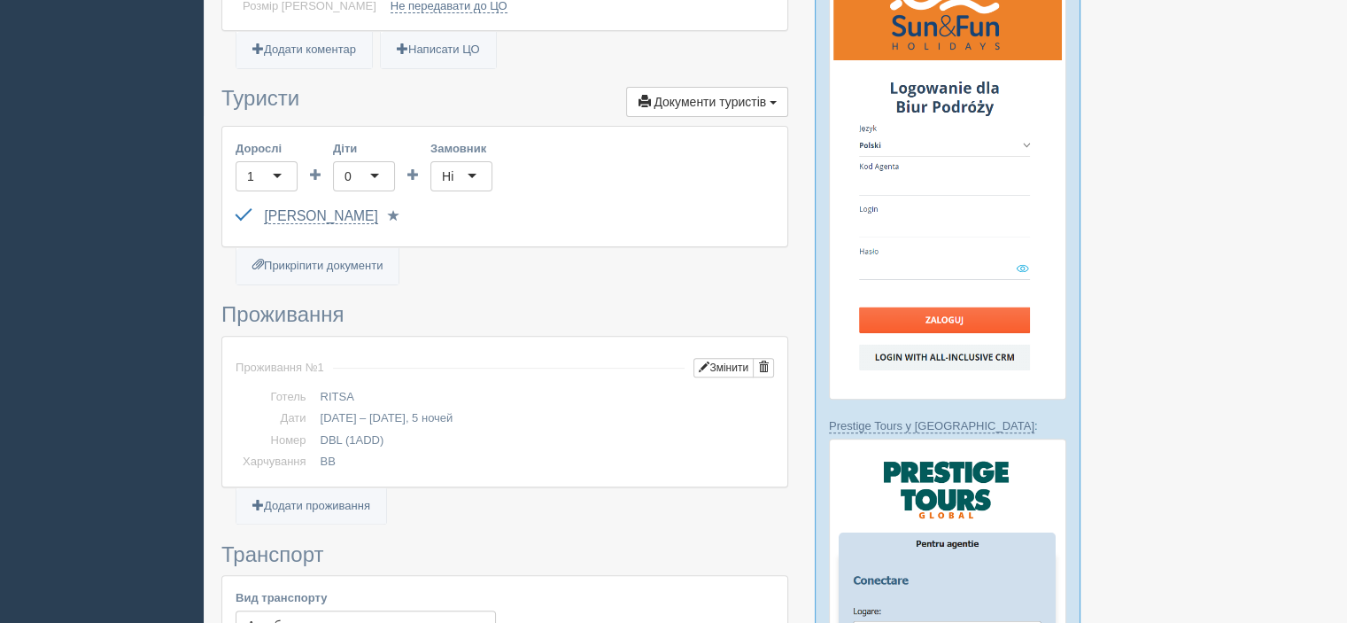
scroll to position [0, 0]
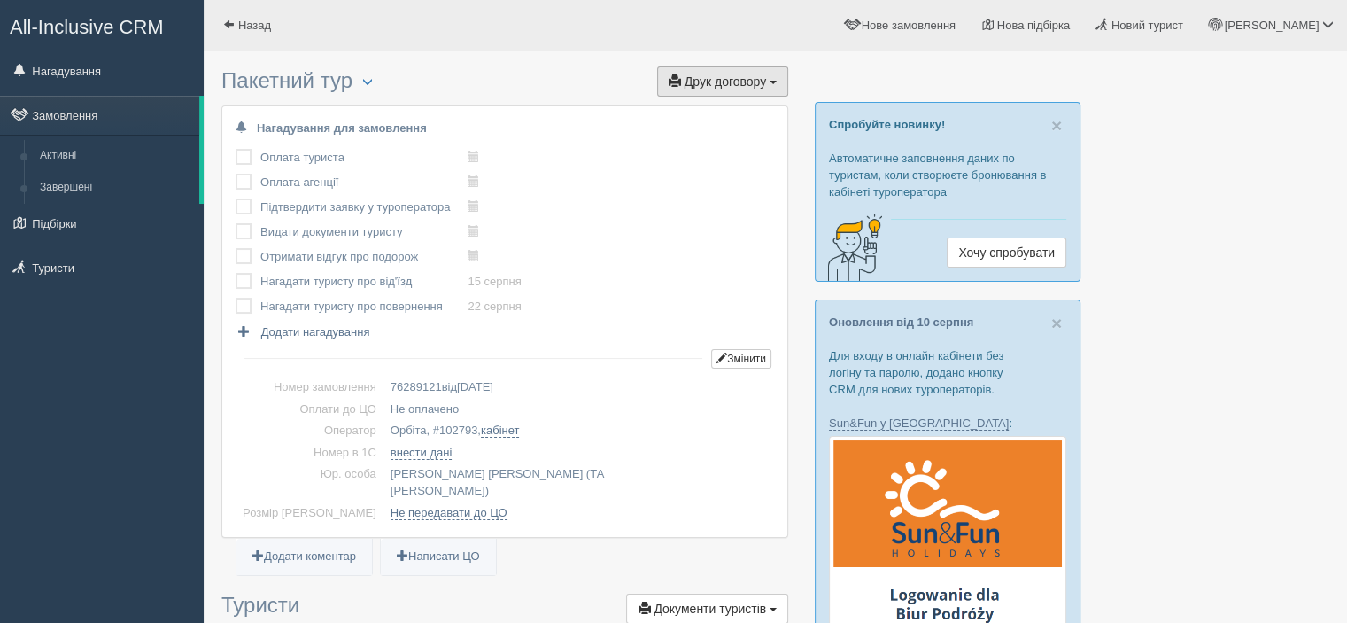
click at [716, 81] on span "Друк договору" at bounding box center [725, 81] width 81 height 14
click at [715, 109] on link "TPG субагентський" at bounding box center [717, 113] width 140 height 29
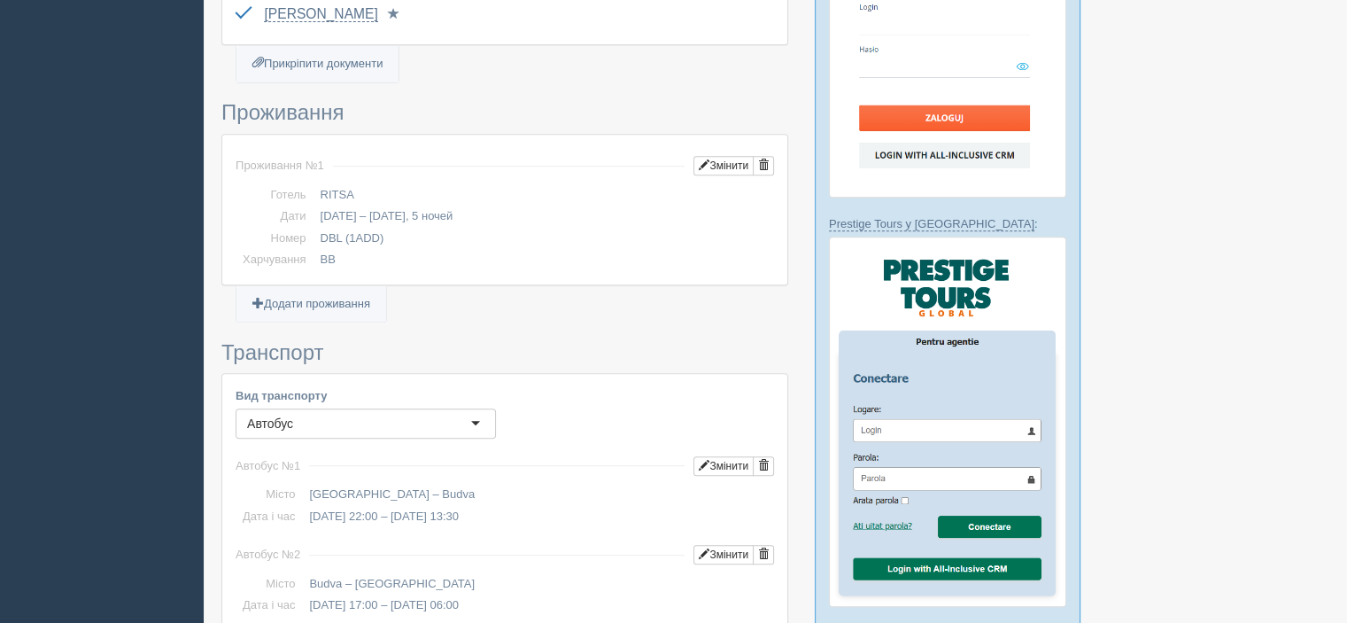
scroll to position [797, 0]
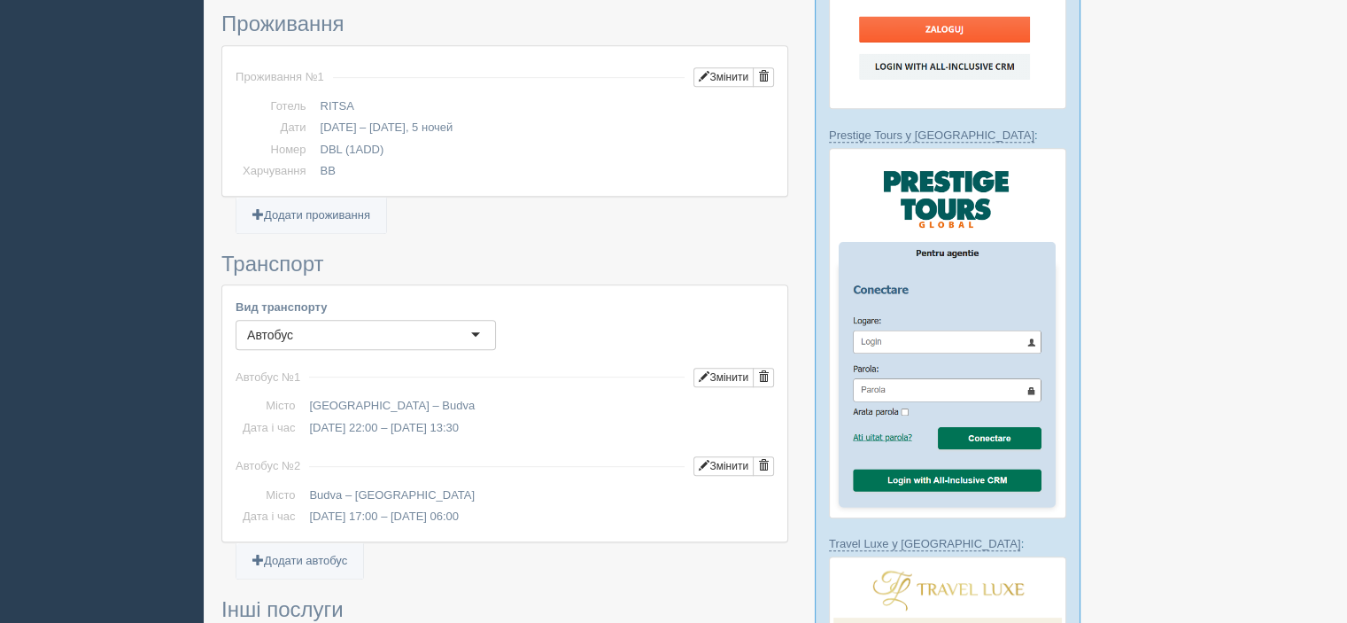
drag, startPoint x: 312, startPoint y: 385, endPoint x: 407, endPoint y: 387, distance: 95.7
click at [407, 395] on td "Київ – Budva" at bounding box center [538, 406] width 472 height 22
copy td "Київ – Budva"
click at [454, 417] on td "16.08.2025 22:00 – 18.08.2025 13:30" at bounding box center [538, 428] width 472 height 22
drag, startPoint x: 312, startPoint y: 404, endPoint x: 514, endPoint y: 410, distance: 202.0
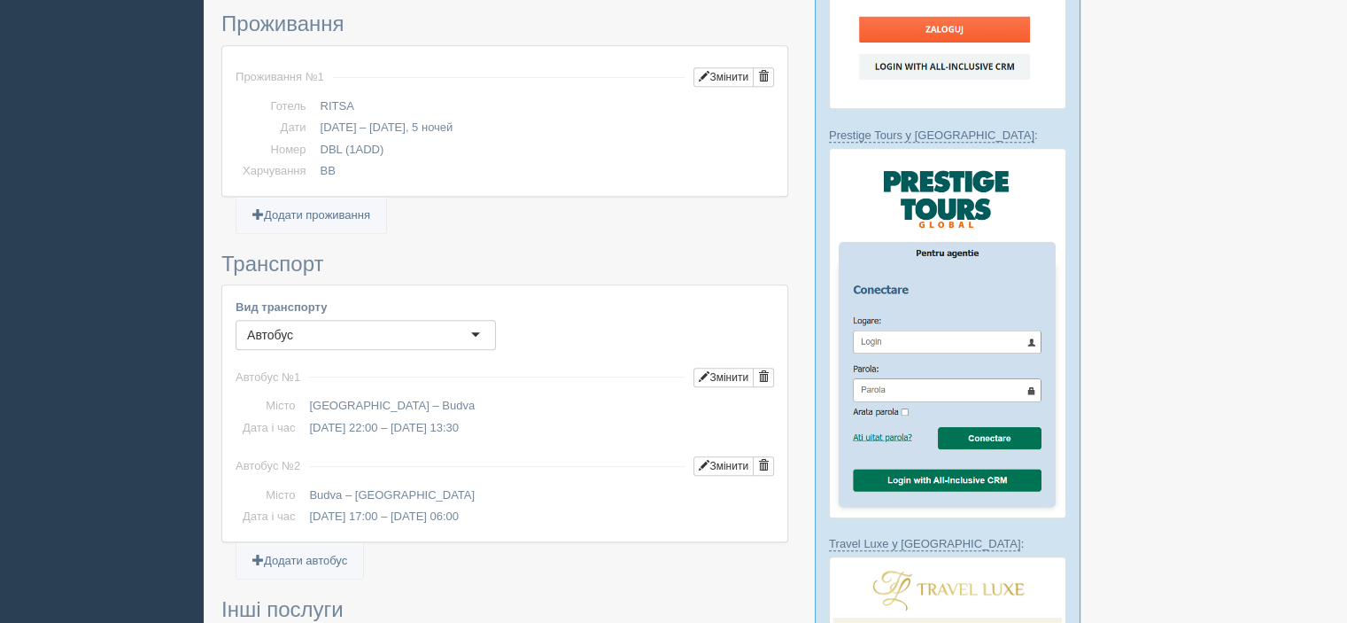
click at [514, 417] on td "16.08.2025 22:00 – 18.08.2025 13:30" at bounding box center [538, 428] width 472 height 22
copy td "16.08.2025 22:00 – 18.08.2025 13:30"
drag, startPoint x: 382, startPoint y: 475, endPoint x: 305, endPoint y: 477, distance: 77.1
click at [305, 484] on td "Budva – Київ" at bounding box center [538, 495] width 472 height 22
copy td "Budva – Київ"
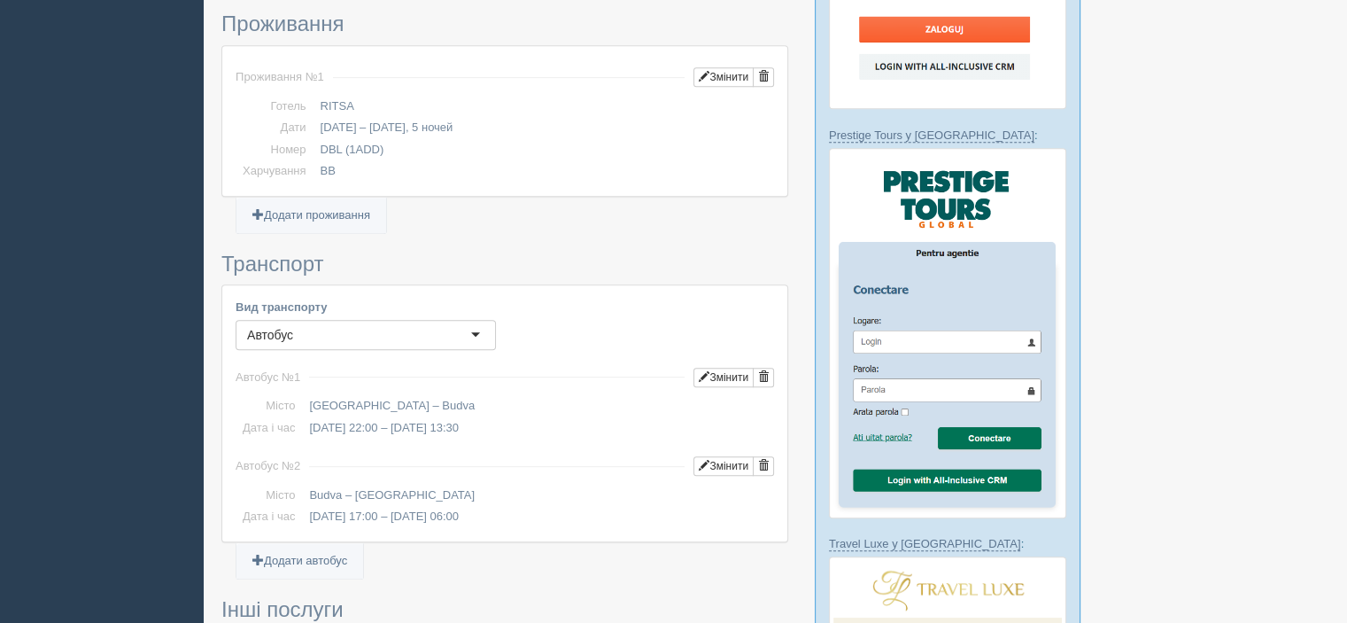
drag, startPoint x: 310, startPoint y: 494, endPoint x: 546, endPoint y: 492, distance: 236.5
click at [546, 506] on td "23.08.2025 17:00 – 25.08.2025 06:00" at bounding box center [538, 517] width 472 height 22
copy td "23.08.2025 17:00 – 25.08.2025 06:00"
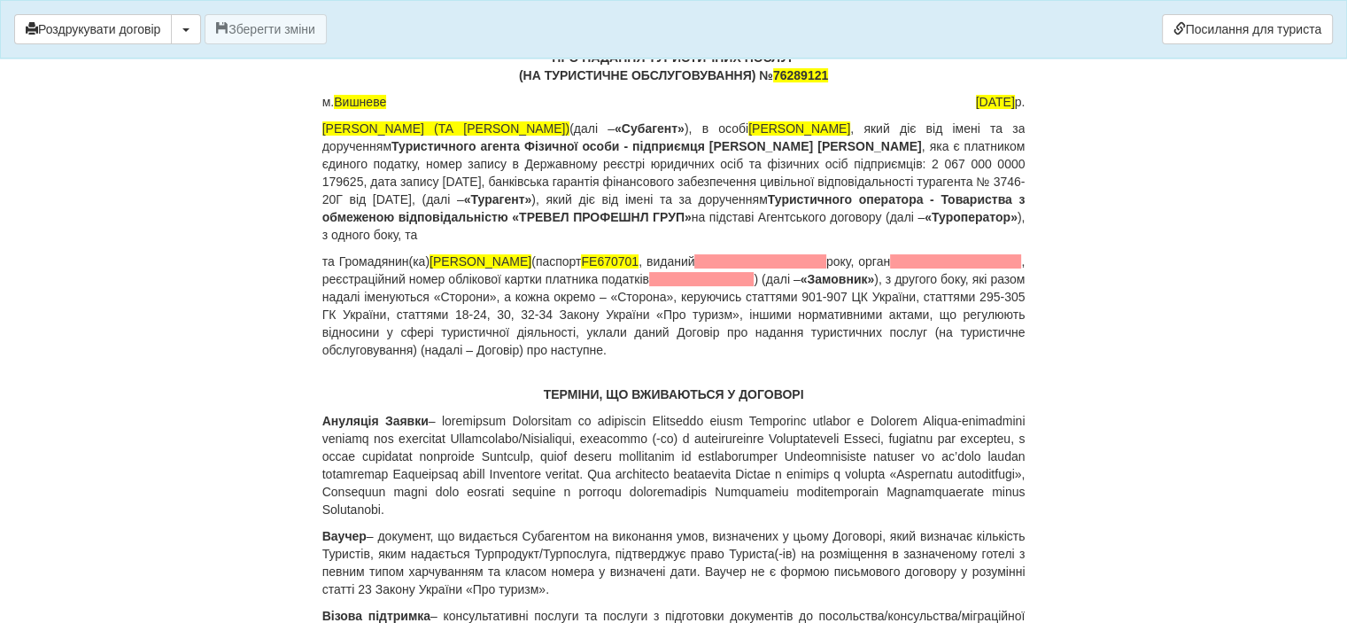
scroll to position [266, 0]
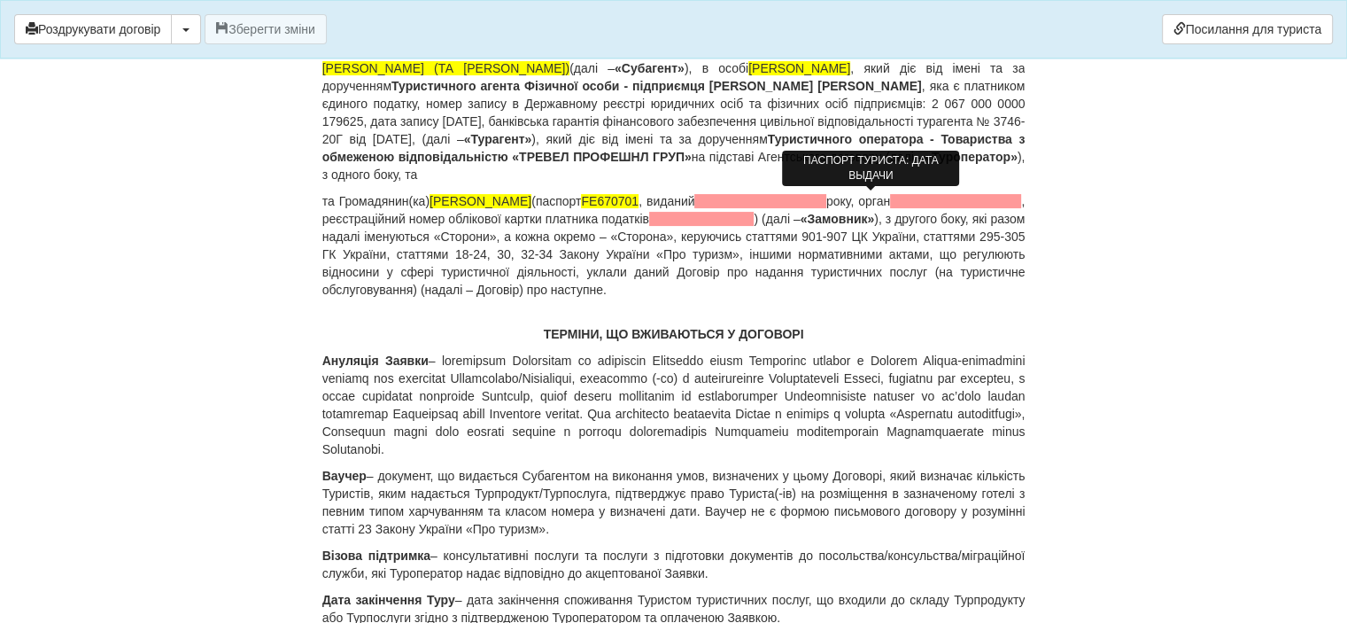
click at [825, 200] on span at bounding box center [759, 201] width 131 height 14
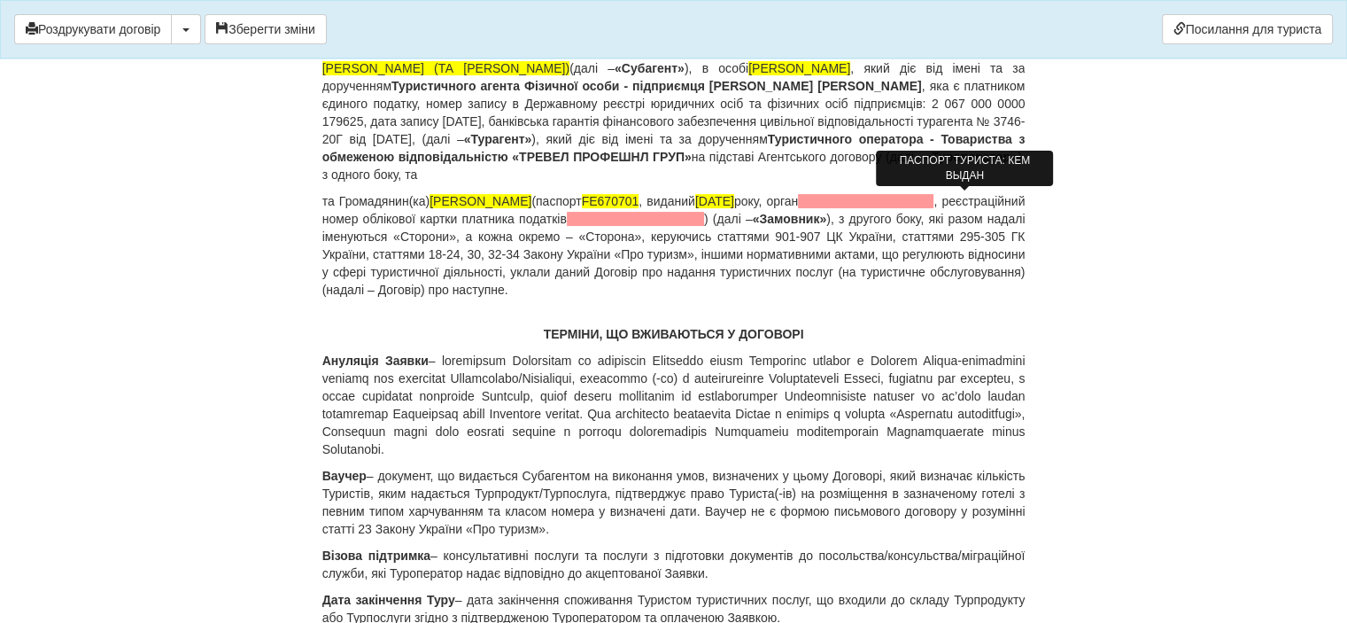
click at [933, 201] on span at bounding box center [866, 201] width 136 height 14
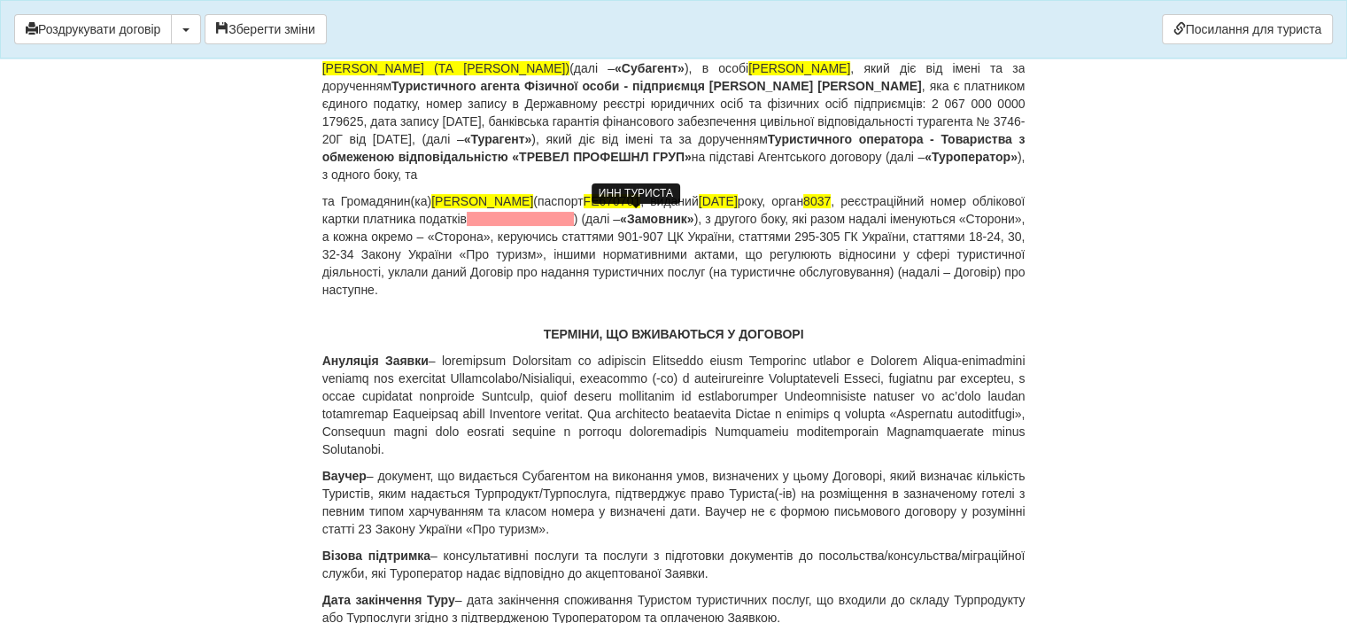
click at [574, 216] on span at bounding box center [520, 219] width 107 height 14
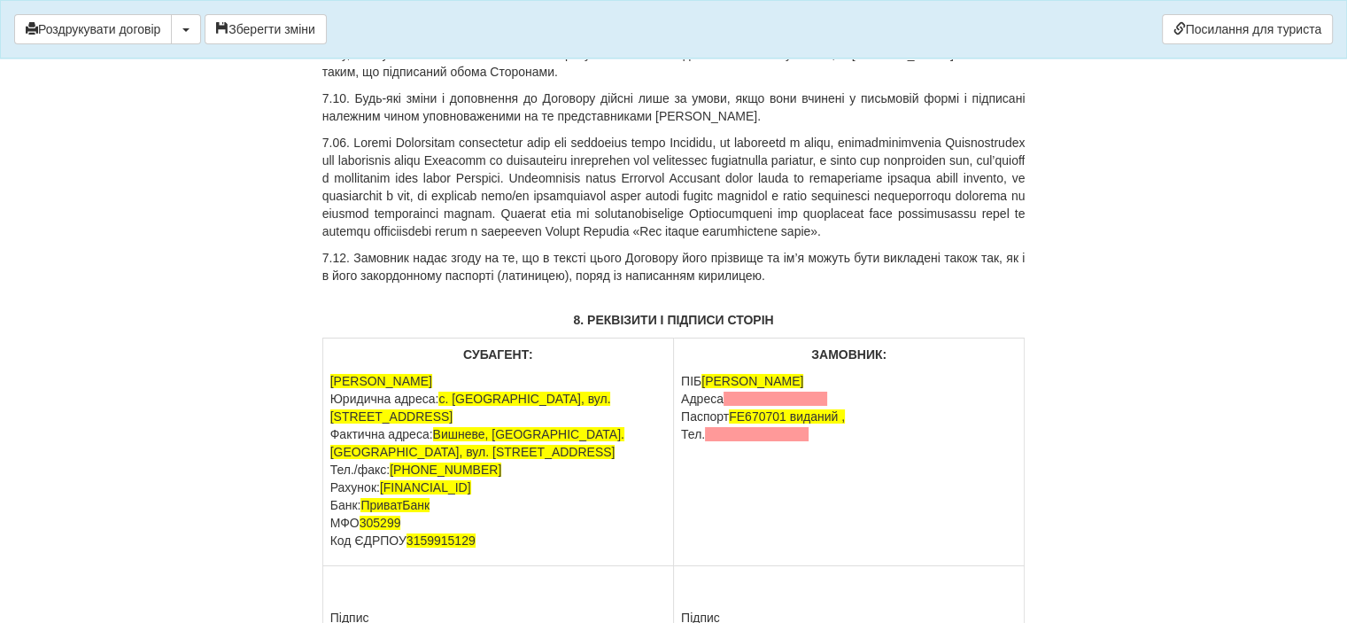
scroll to position [13019, 0]
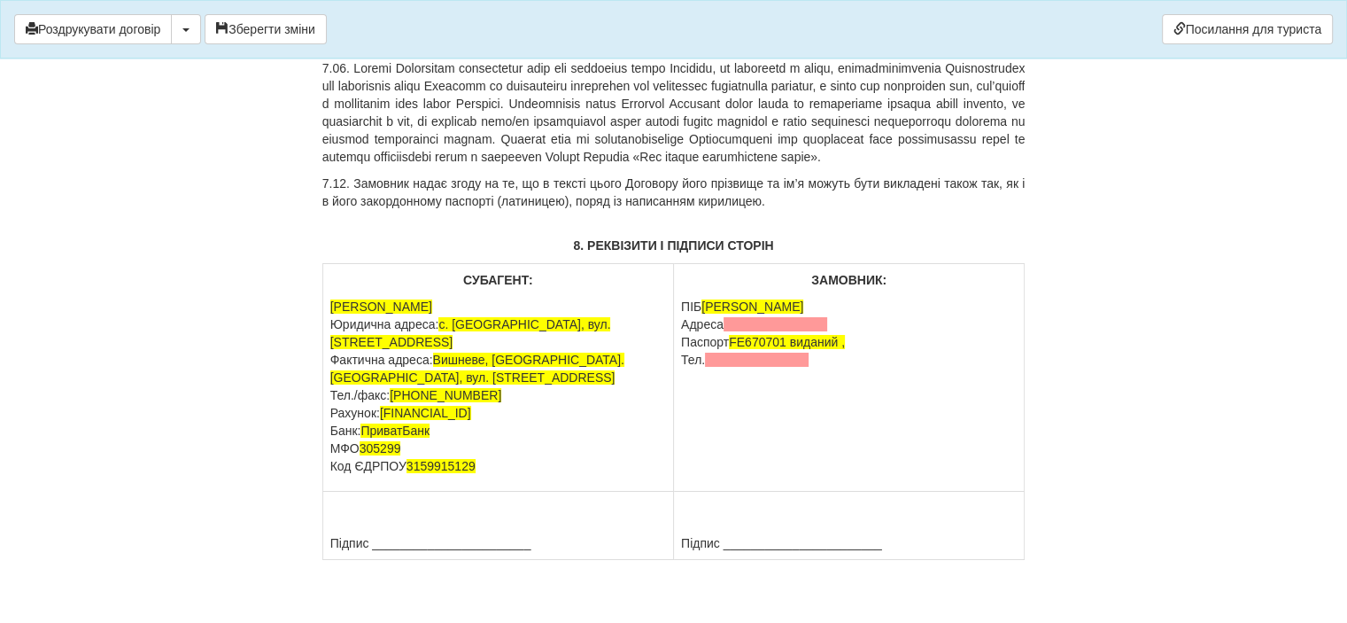
drag, startPoint x: 105, startPoint y: 201, endPoint x: 191, endPoint y: 205, distance: 86.9
click at [761, 367] on span at bounding box center [757, 359] width 104 height 14
click at [843, 349] on span "FE670701 виданий ," at bounding box center [787, 342] width 116 height 14
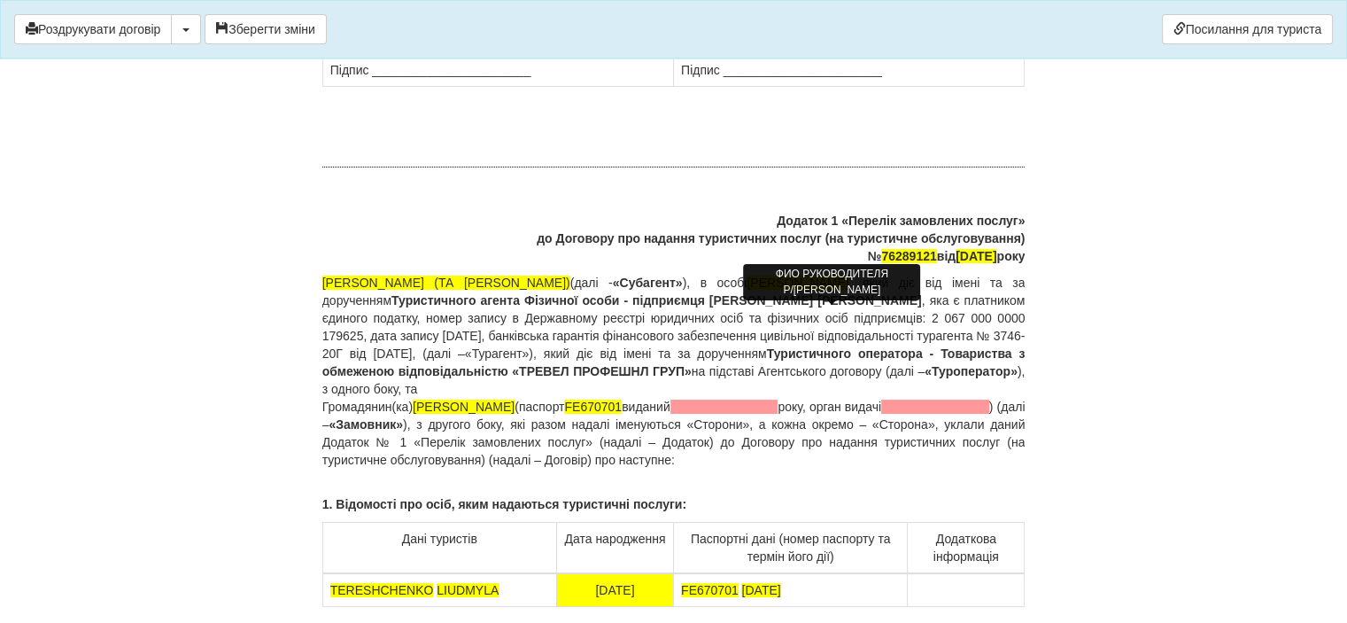
scroll to position [13550, 0]
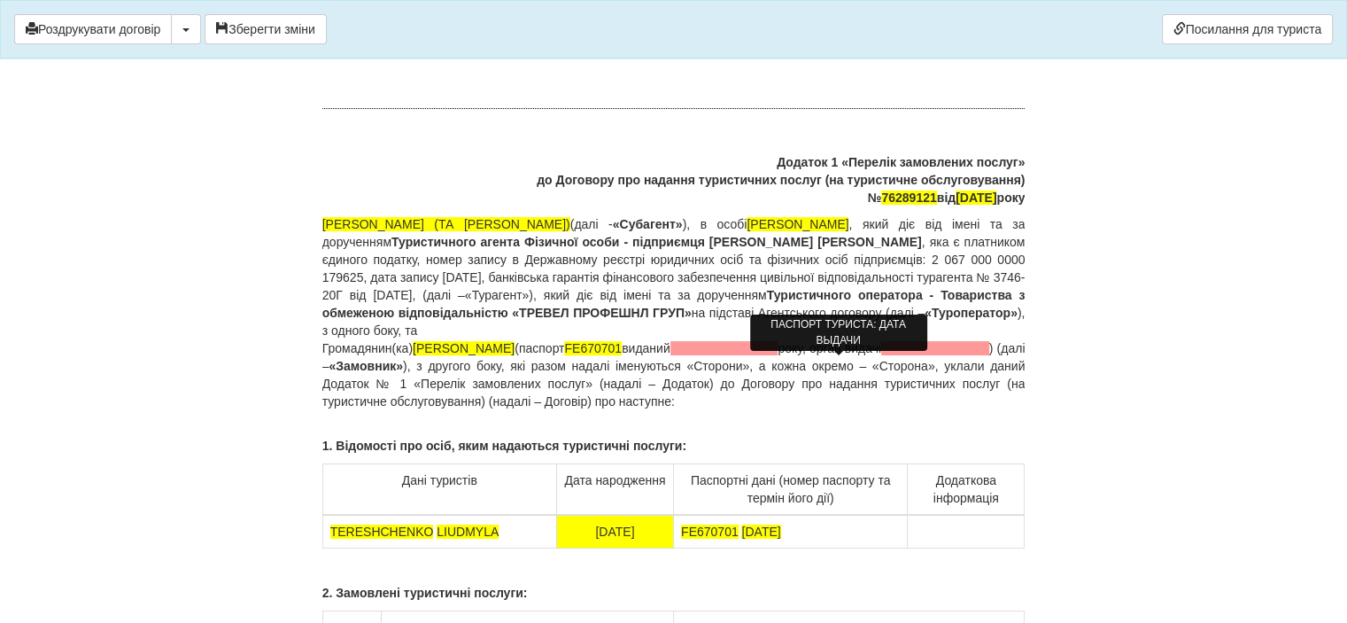
click at [778, 355] on span at bounding box center [724, 348] width 108 height 14
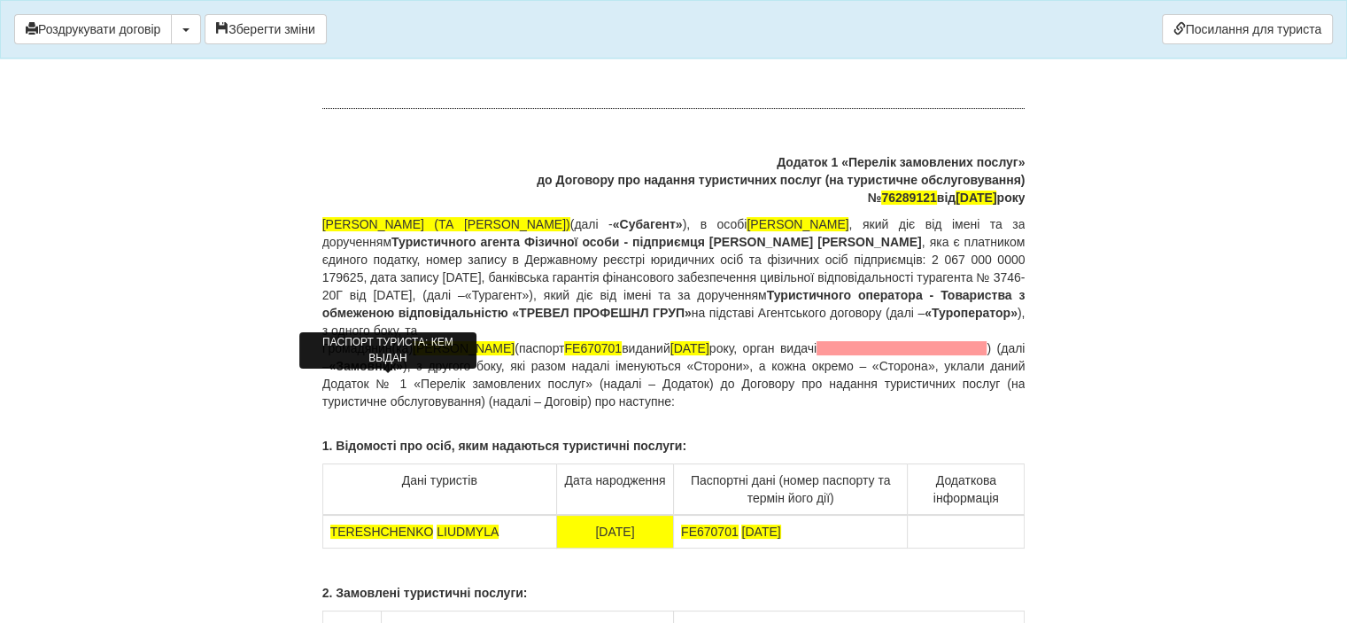
click at [817, 355] on span at bounding box center [902, 348] width 170 height 14
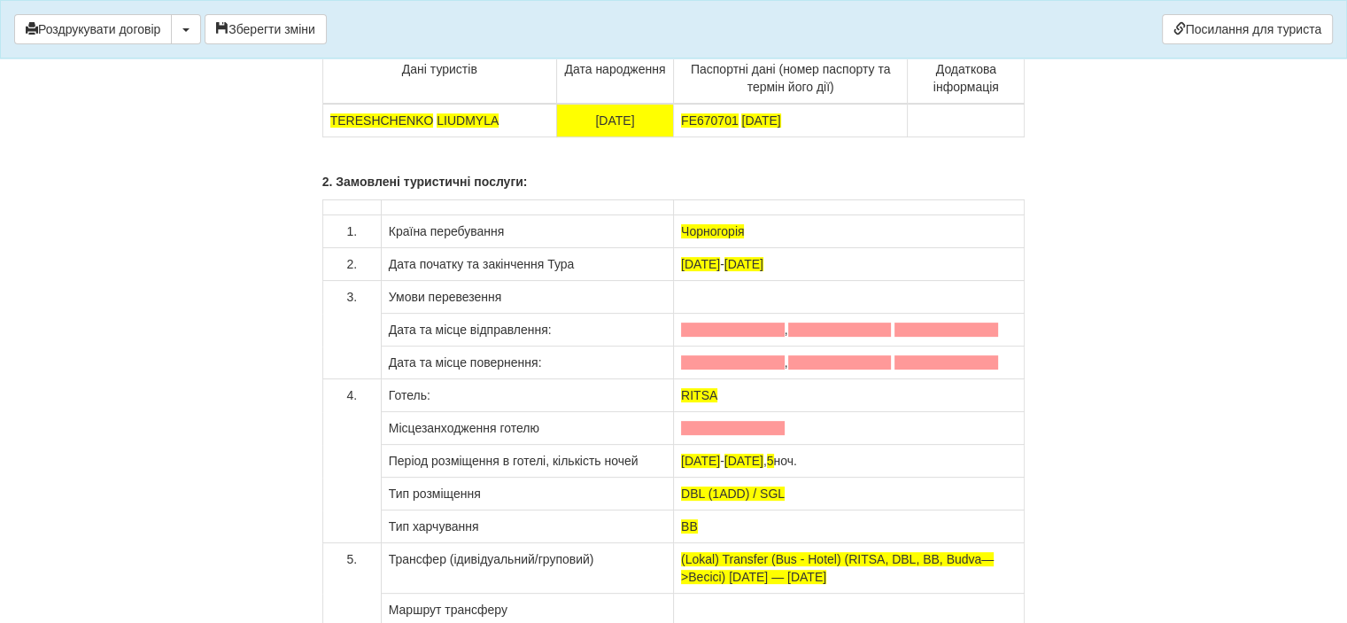
scroll to position [13993, 0]
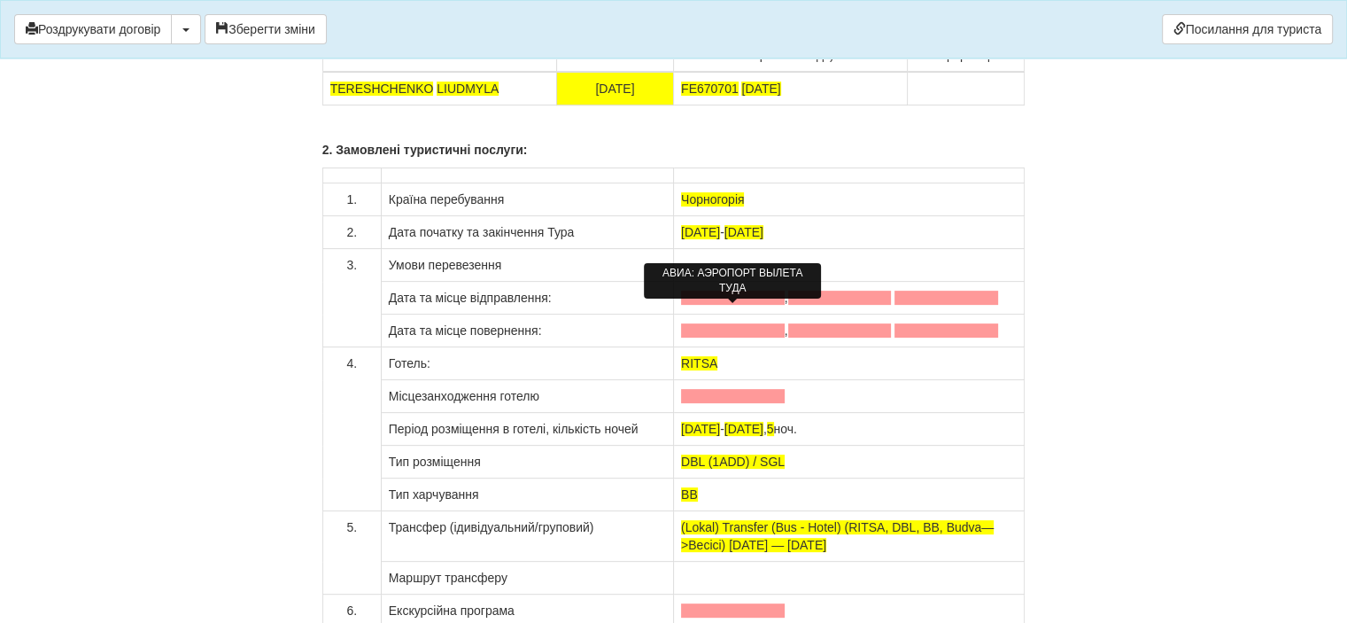
click at [723, 305] on span at bounding box center [733, 297] width 104 height 14
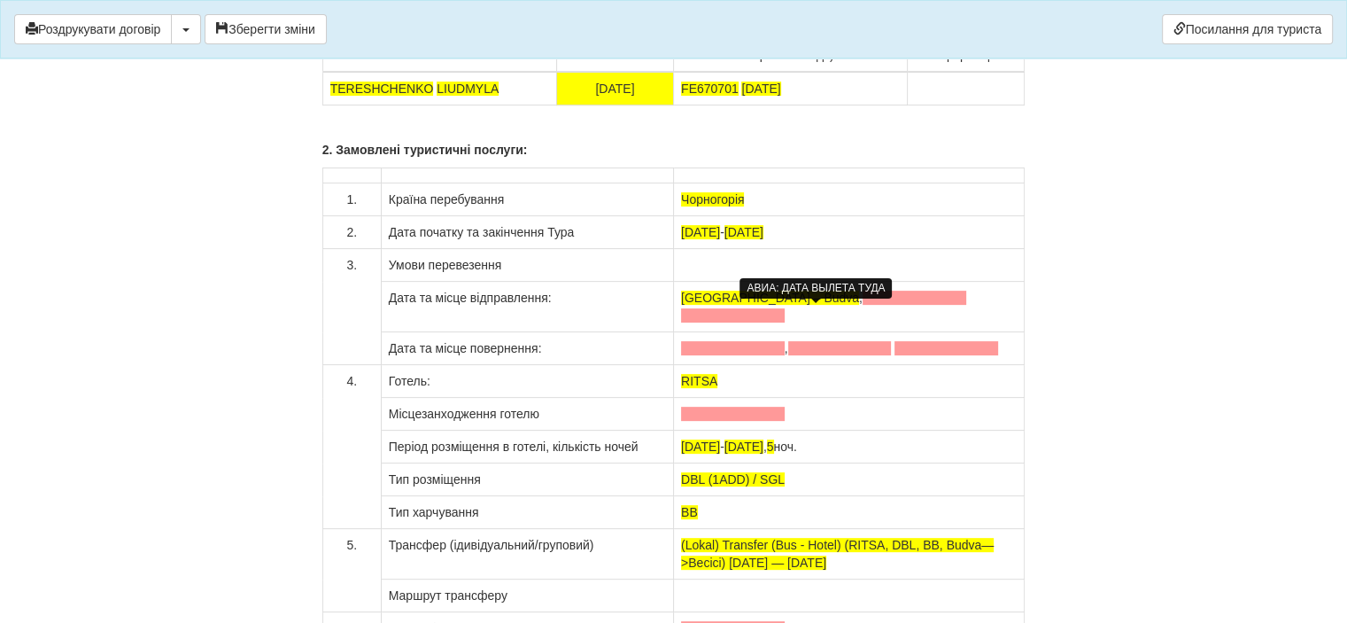
click at [863, 305] on span at bounding box center [915, 297] width 104 height 14
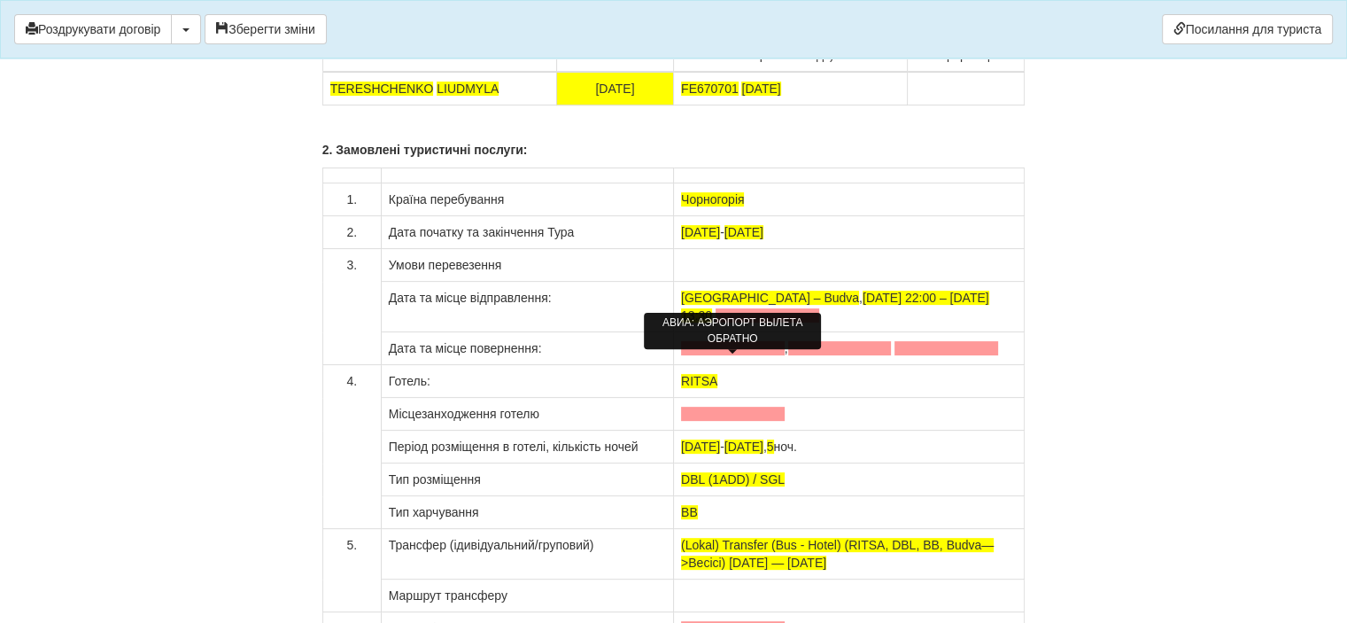
click at [705, 355] on span at bounding box center [733, 348] width 104 height 14
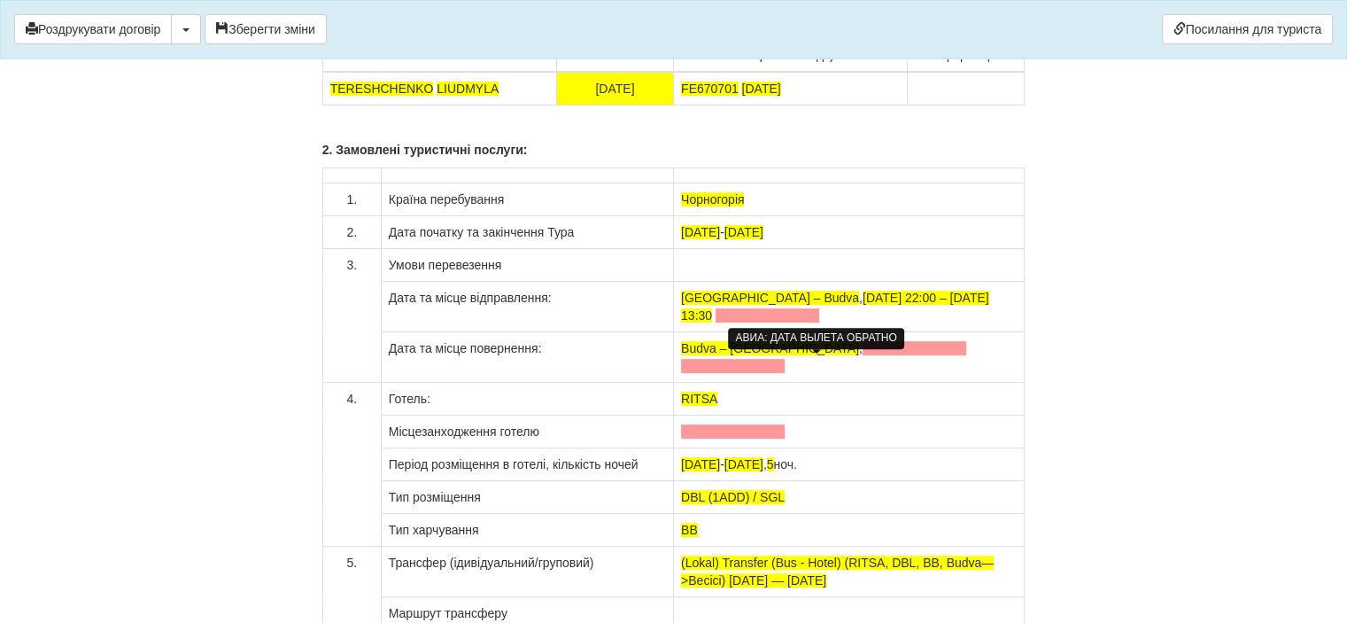
click at [863, 355] on span at bounding box center [915, 348] width 104 height 14
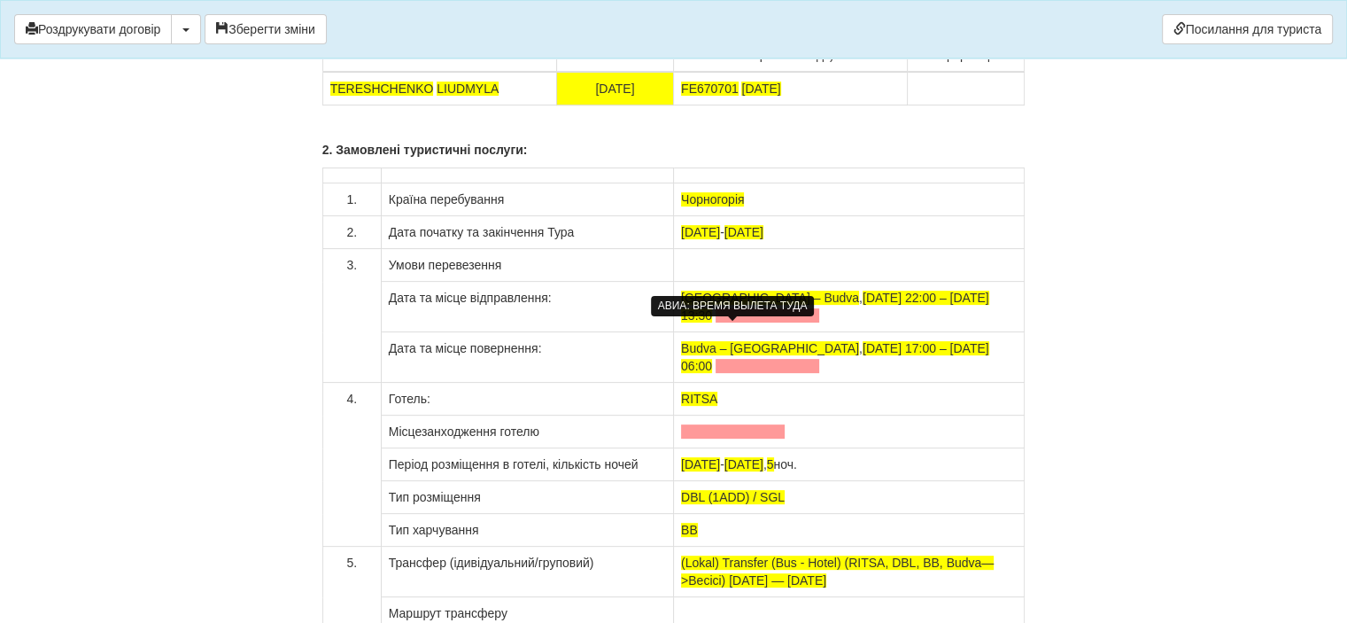
click at [747, 322] on span at bounding box center [768, 315] width 104 height 14
click at [753, 362] on span at bounding box center [768, 366] width 104 height 14
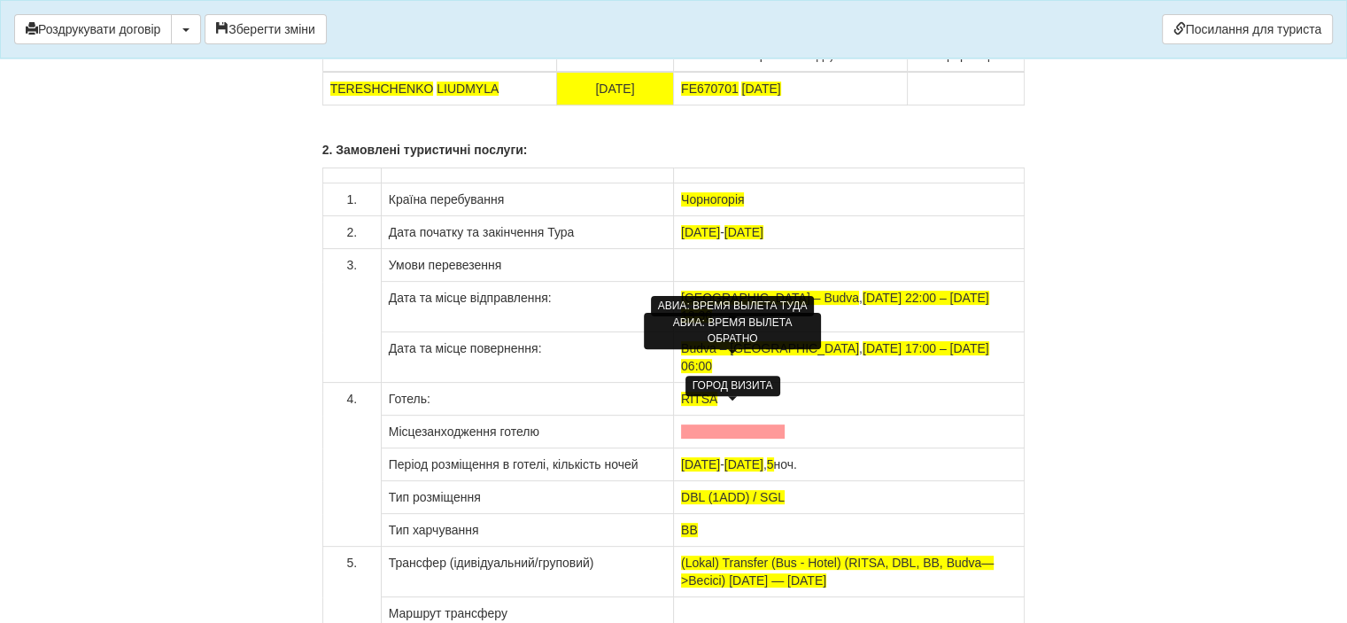
click at [740, 424] on span at bounding box center [733, 431] width 104 height 14
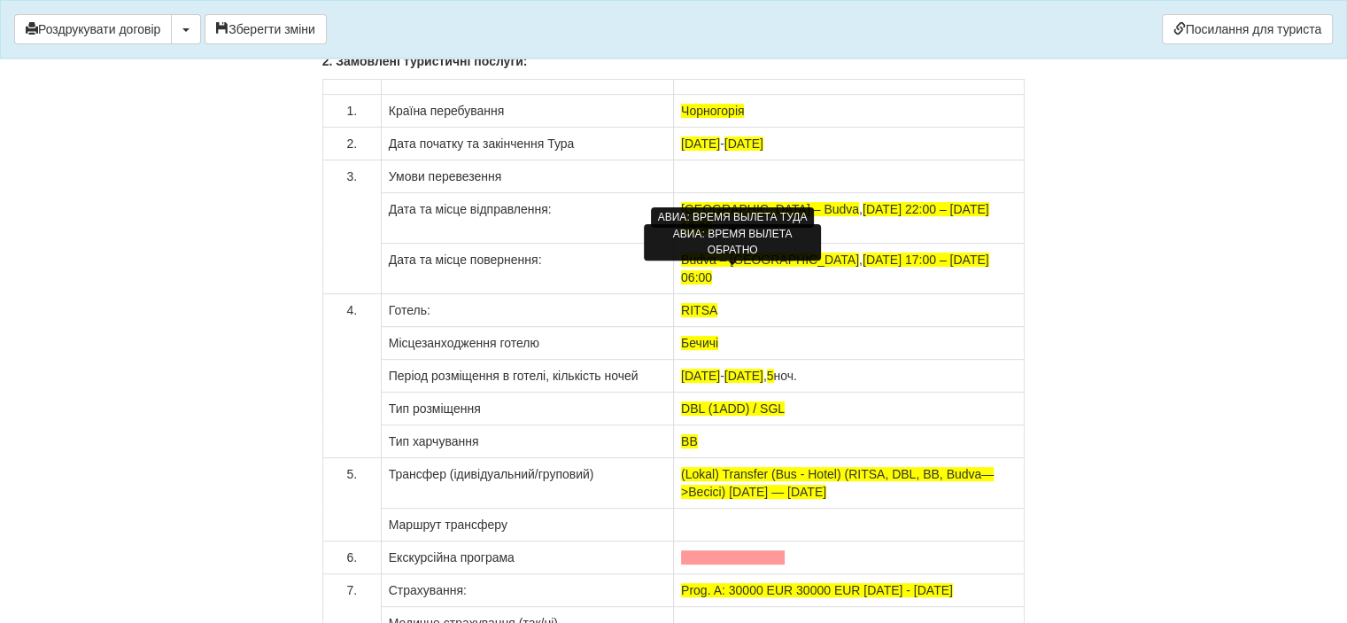
scroll to position [14170, 0]
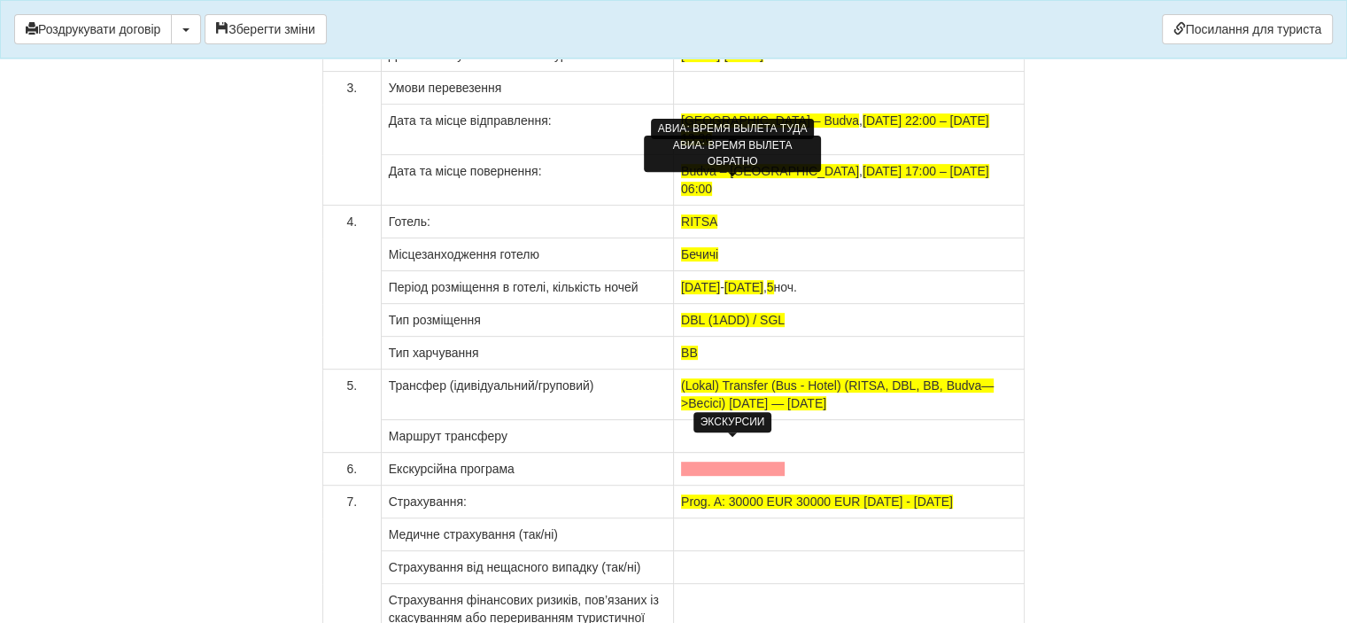
click at [762, 461] on span at bounding box center [733, 468] width 104 height 14
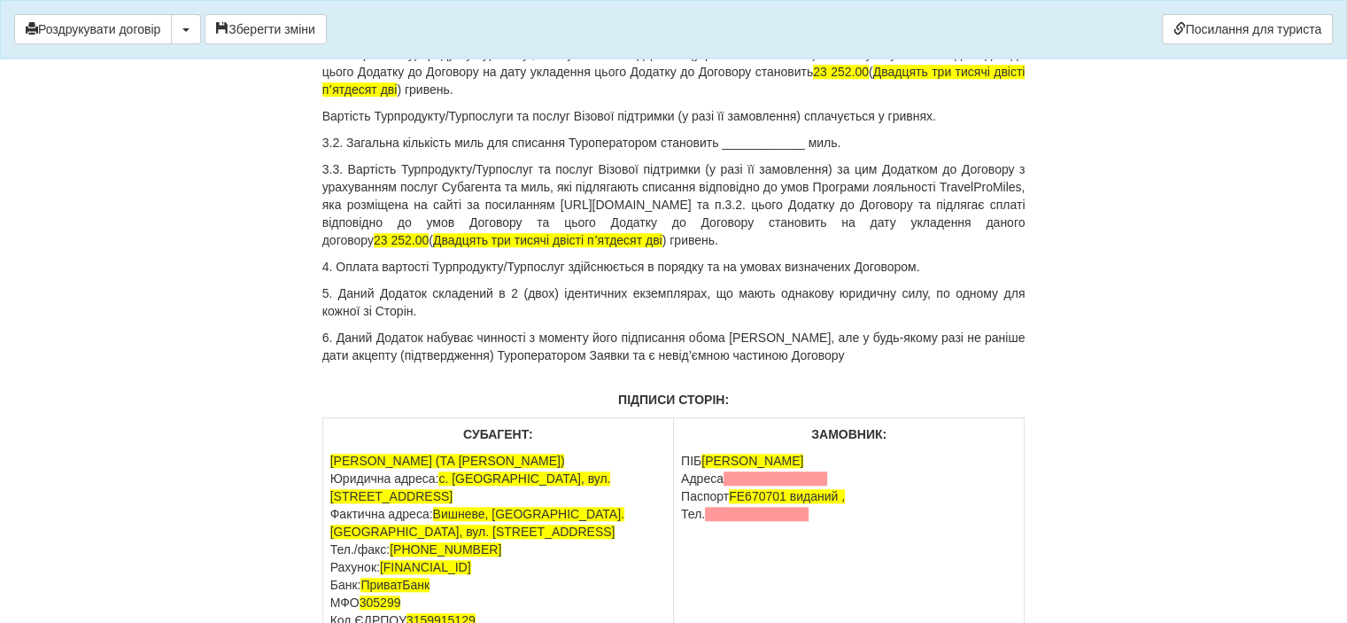
scroll to position [15144, 0]
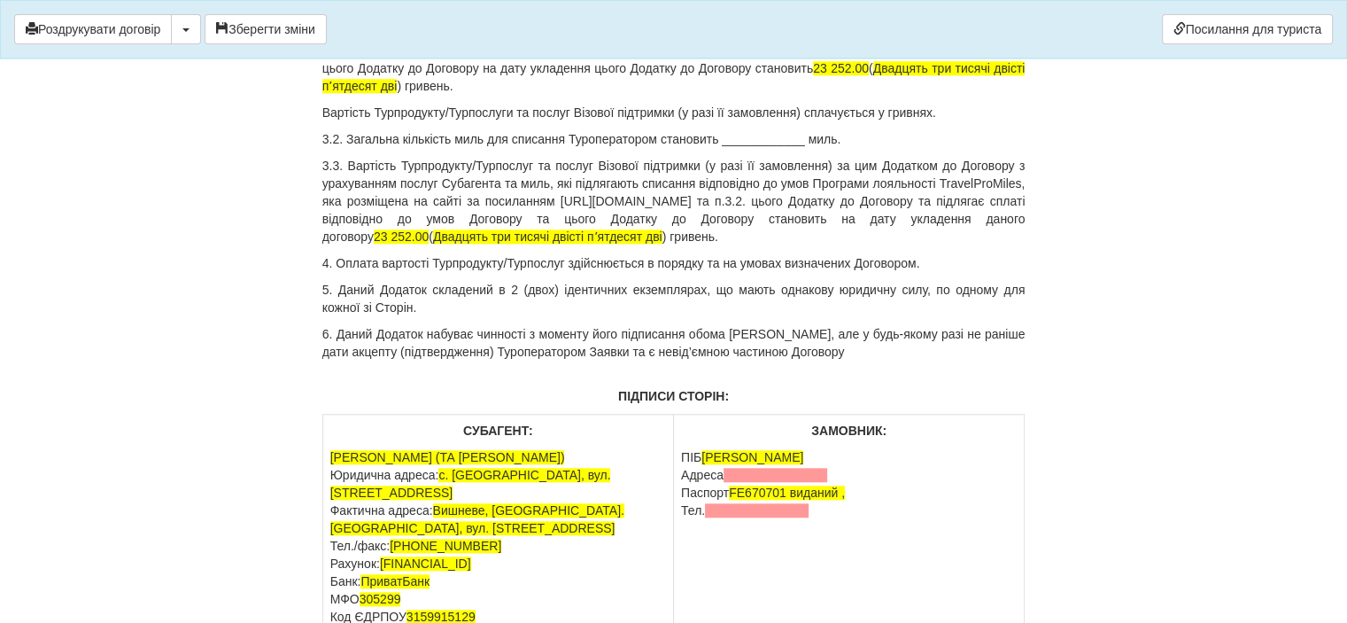
drag, startPoint x: 6, startPoint y: 251, endPoint x: 365, endPoint y: 296, distance: 361.5
click at [762, 503] on span at bounding box center [757, 510] width 104 height 14
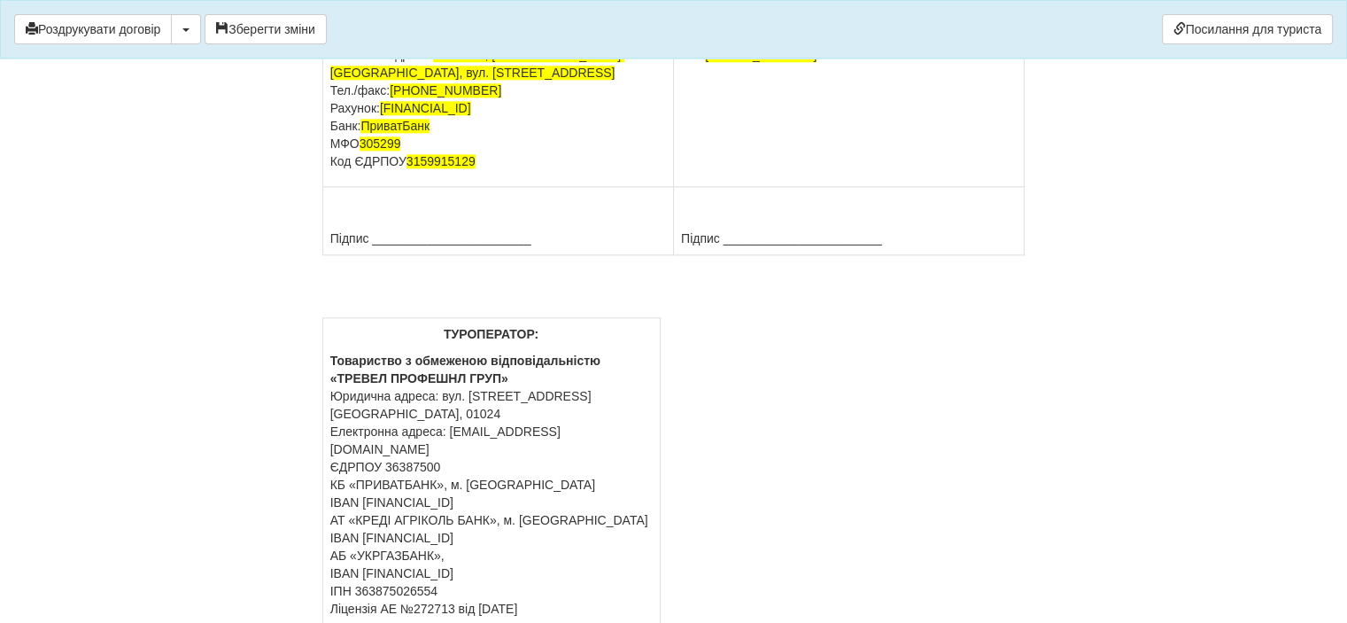
scroll to position [15730, 0]
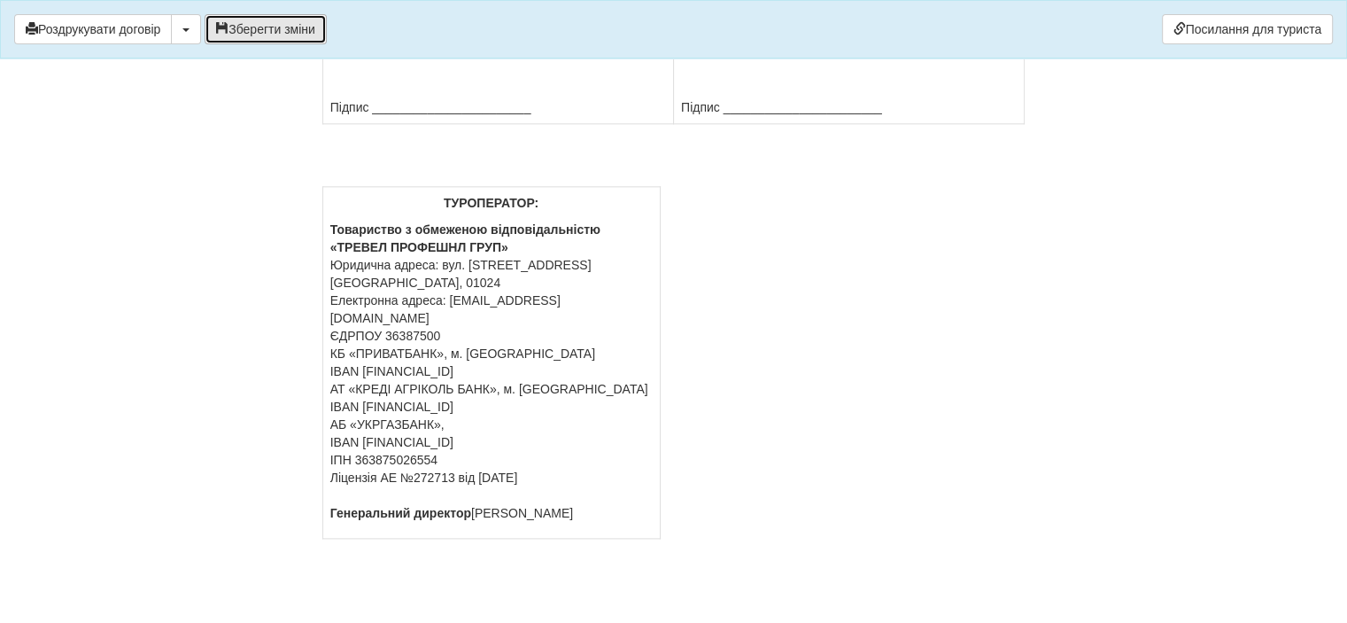
click at [274, 24] on button "Зберегти зміни" at bounding box center [266, 29] width 122 height 30
